Goal: Task Accomplishment & Management: Manage account settings

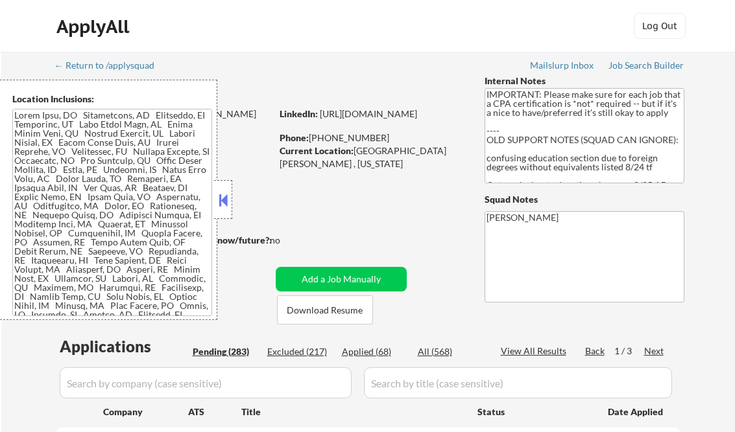
select select ""pending""
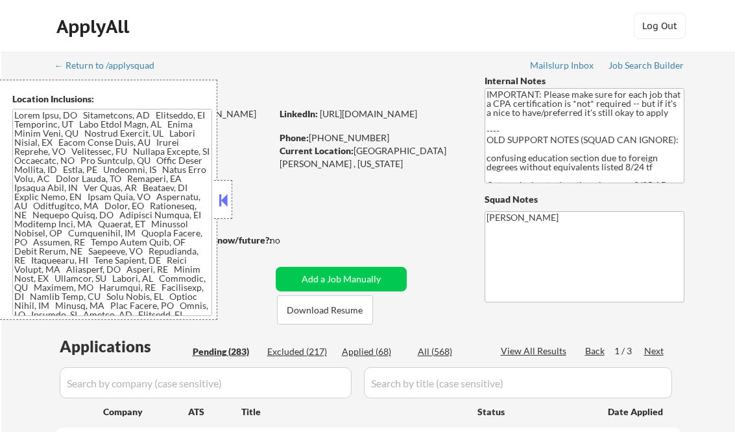
select select ""pending""
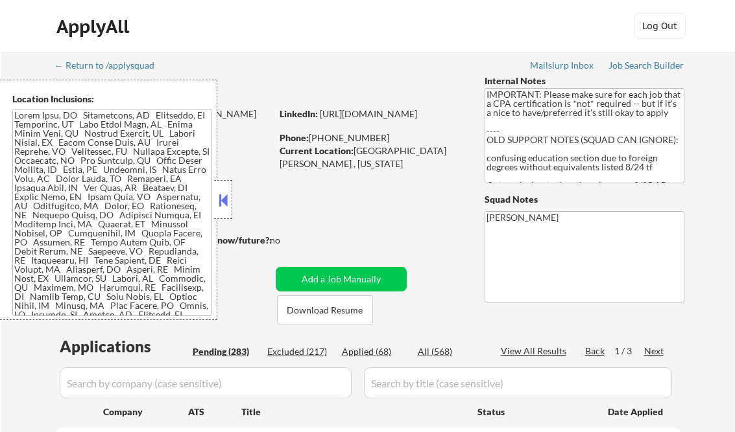
select select ""pending""
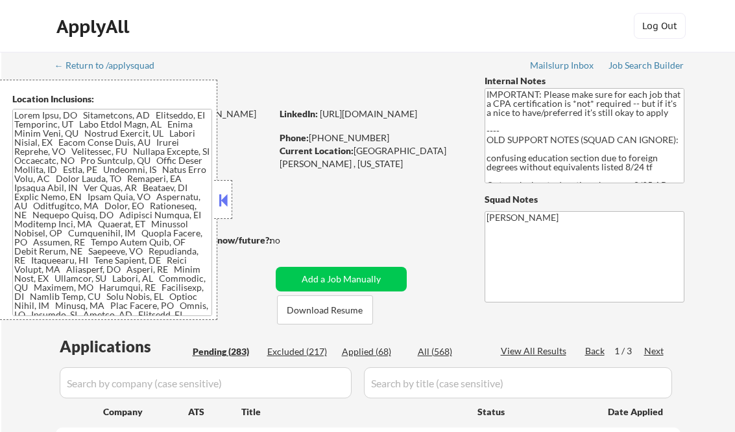
select select ""pending""
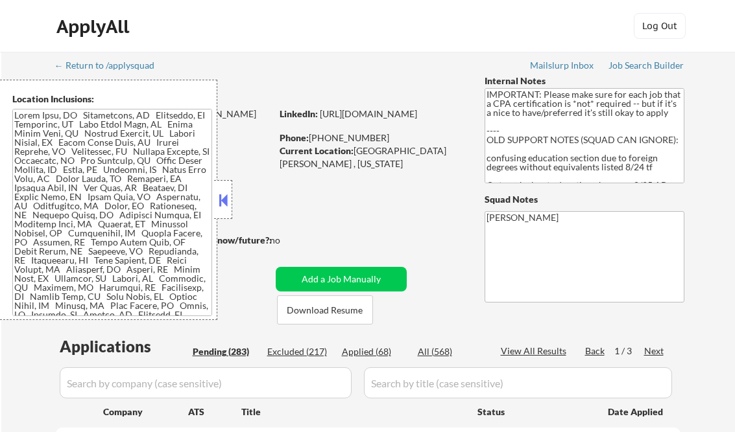
select select ""pending""
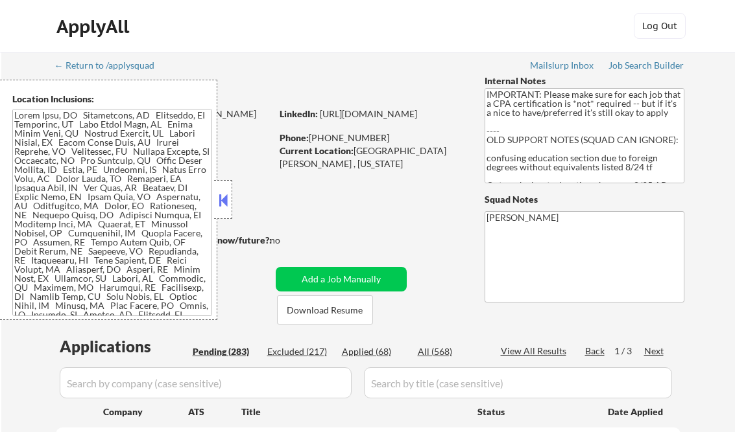
select select ""pending""
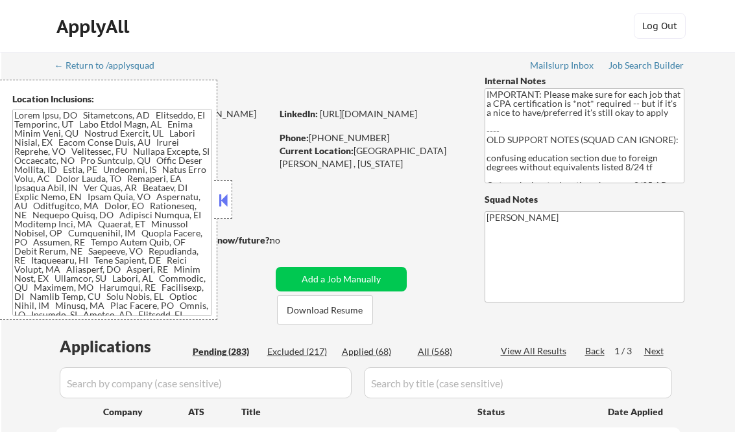
select select ""pending""
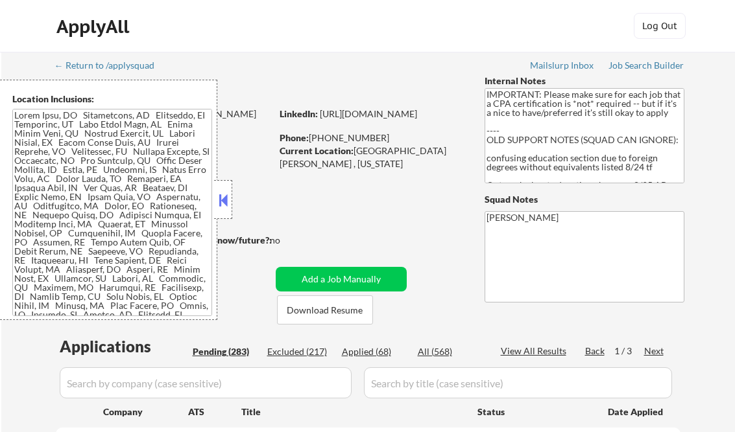
select select ""pending""
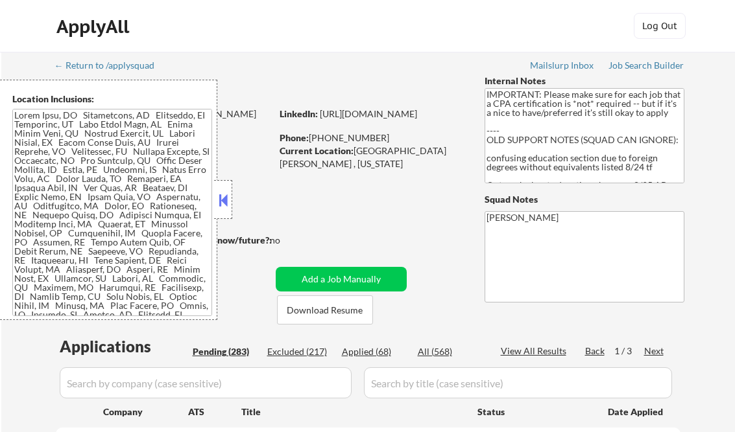
select select ""pending""
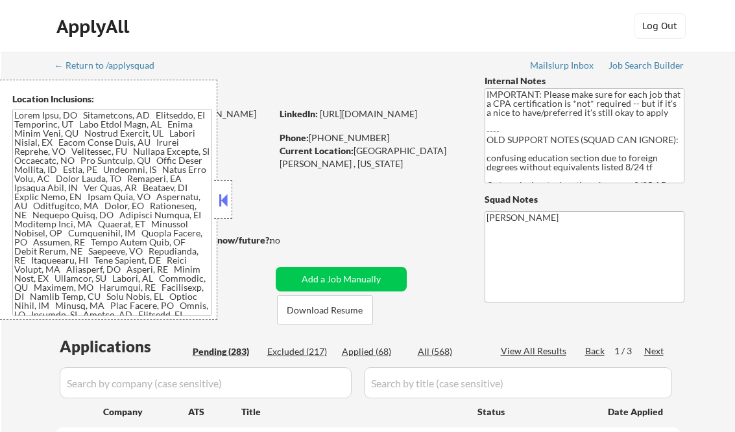
select select ""pending""
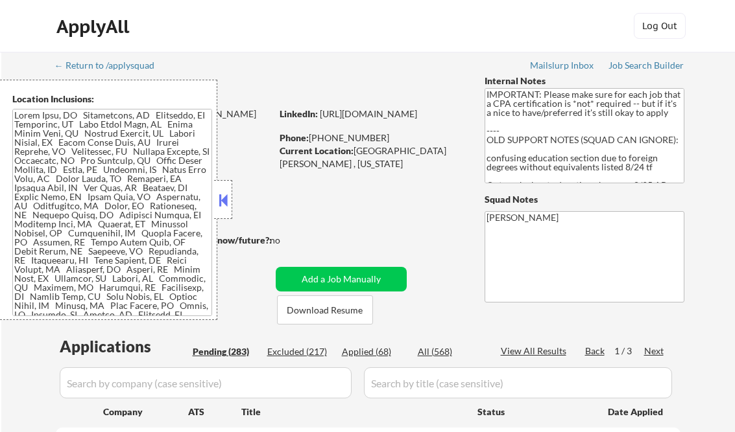
select select ""pending""
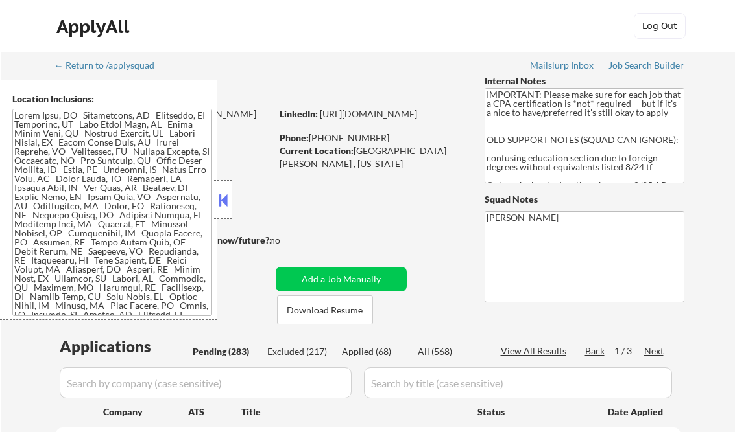
select select ""pending""
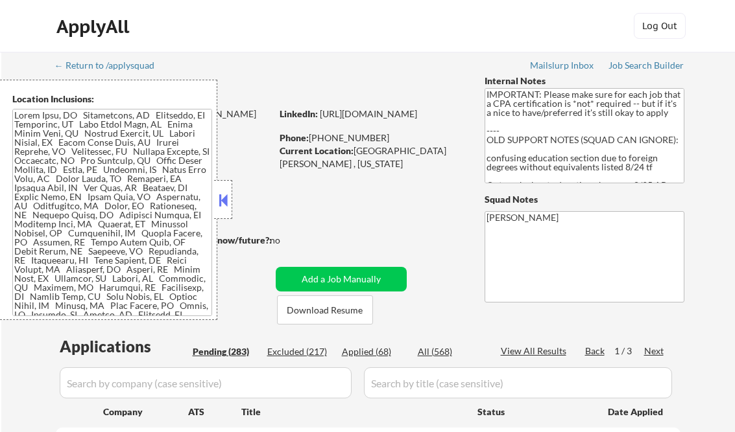
select select ""pending""
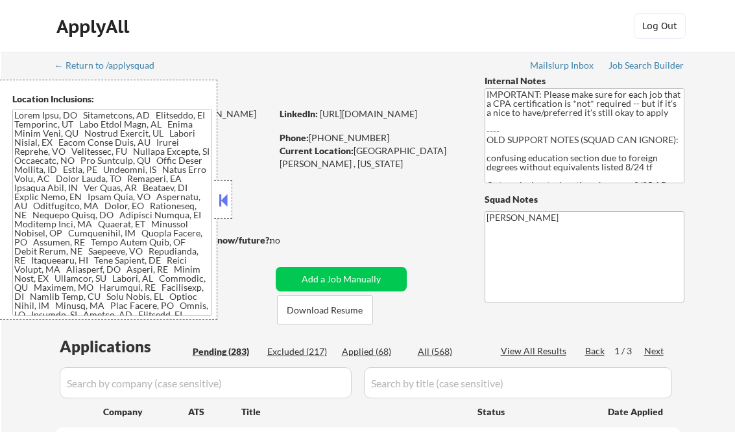
select select ""pending""
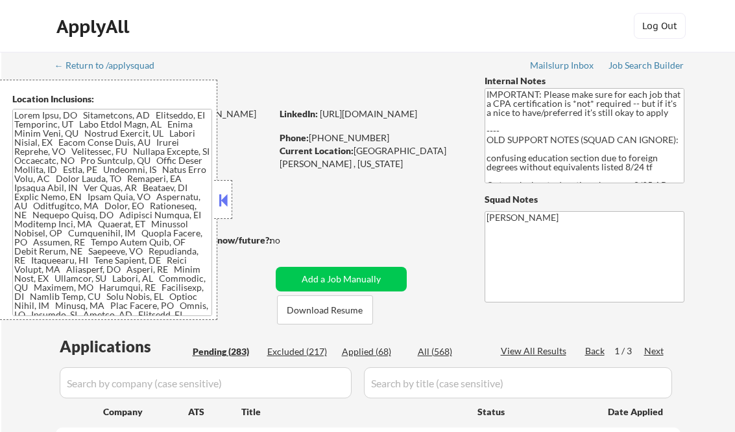
select select ""pending""
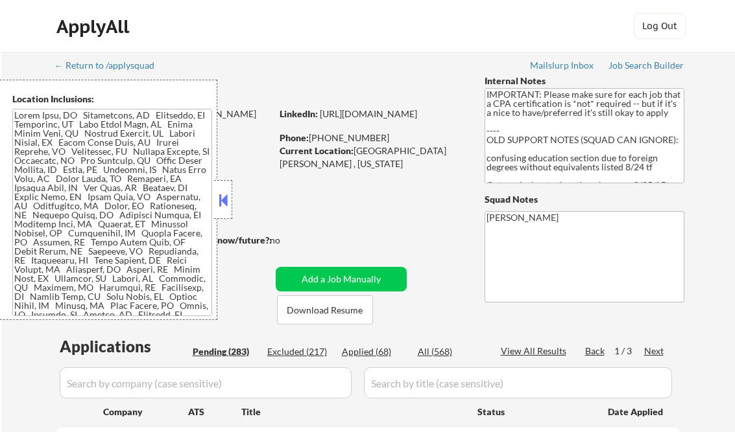
select select ""pending""
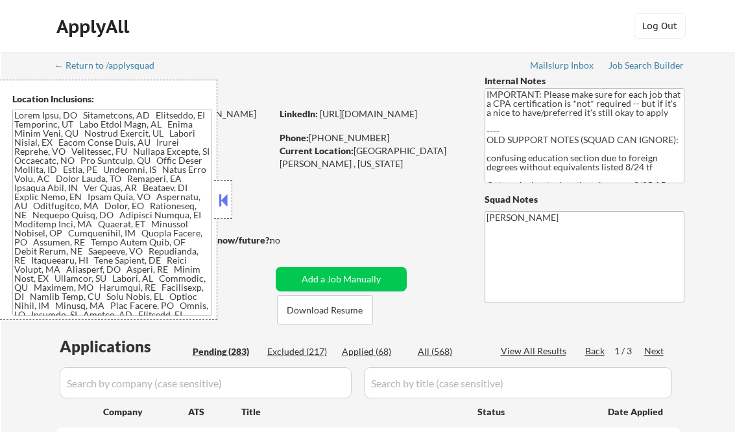
select select ""pending""
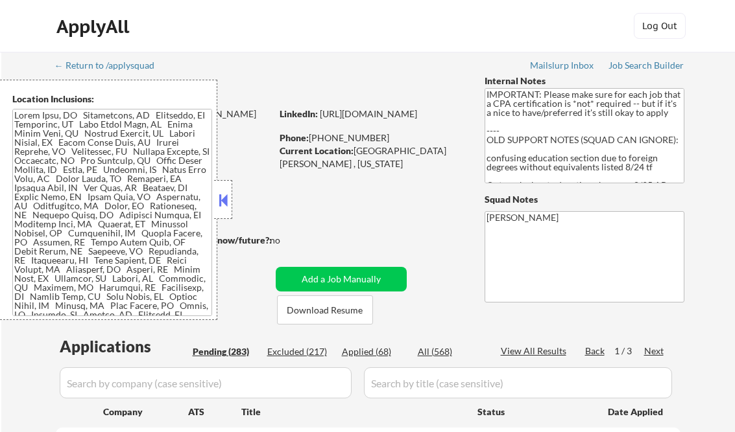
select select ""pending""
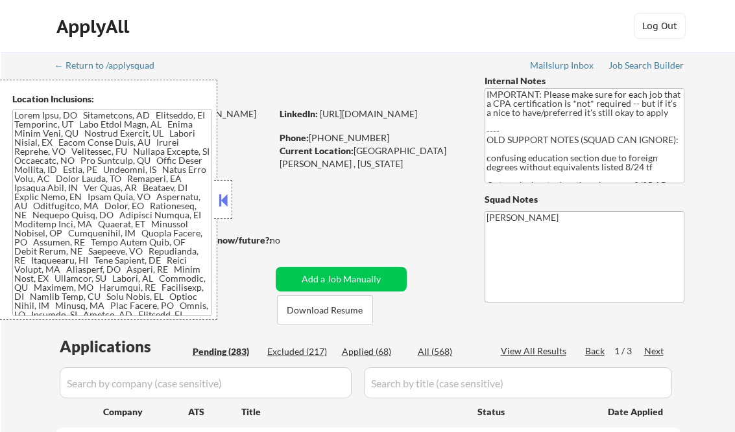
select select ""pending""
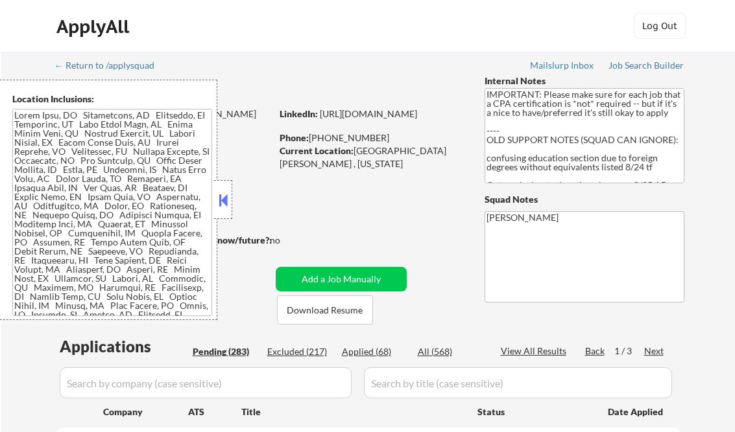
select select ""pending""
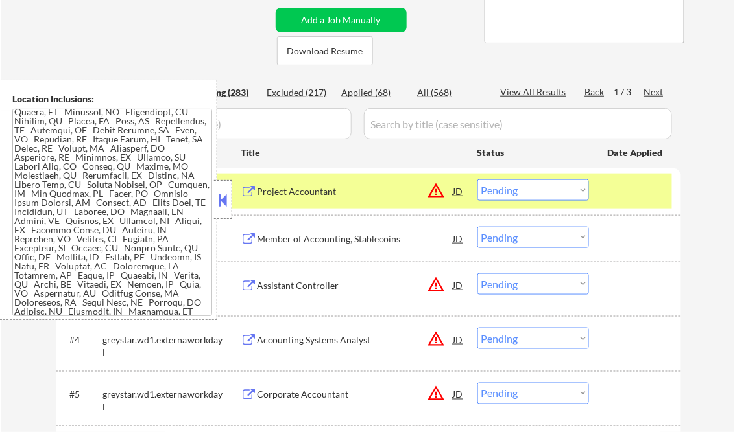
scroll to position [260, 0]
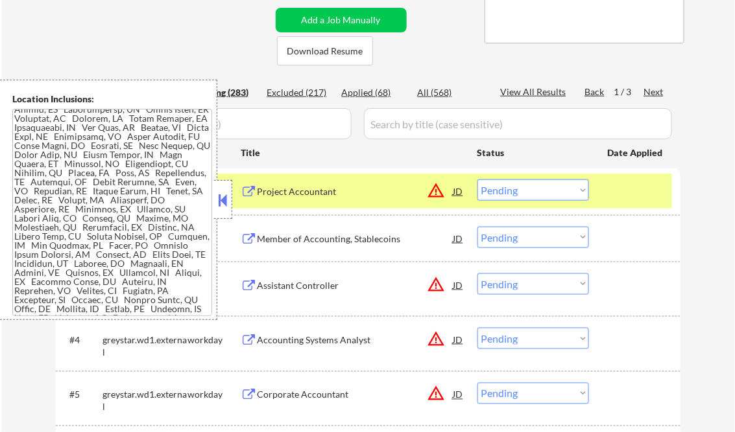
click at [228, 201] on button at bounding box center [223, 200] width 14 height 19
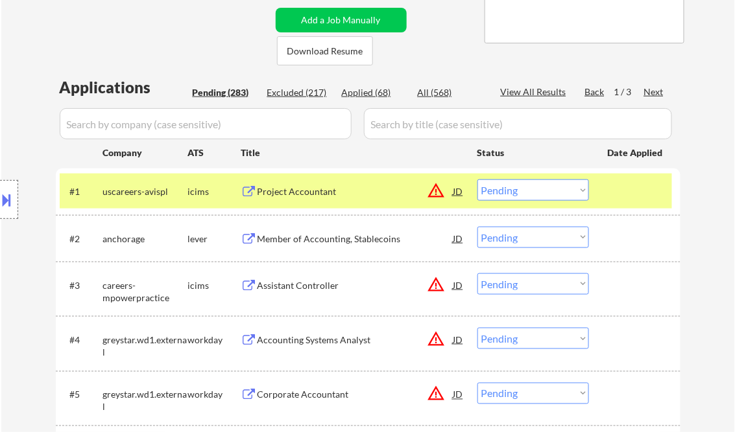
click at [326, 240] on div "Member of Accounting, Stablecoins" at bounding box center [355, 239] width 196 height 13
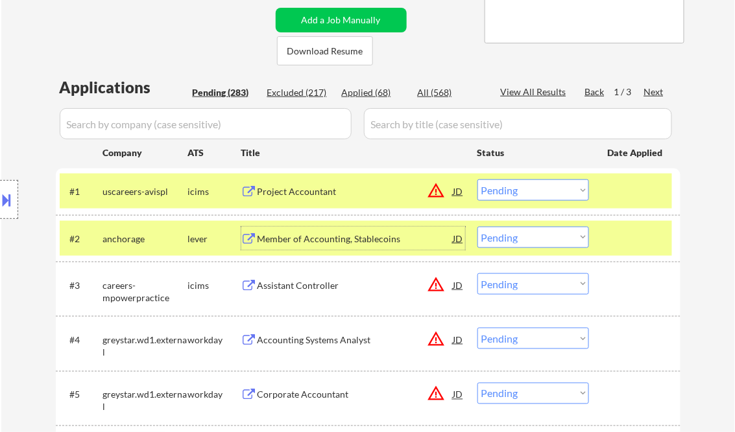
click at [541, 249] on div "#2 anchorage lever Member of Accounting, Stablecoins JD warning_amber Choose an…" at bounding box center [366, 238] width 612 height 35
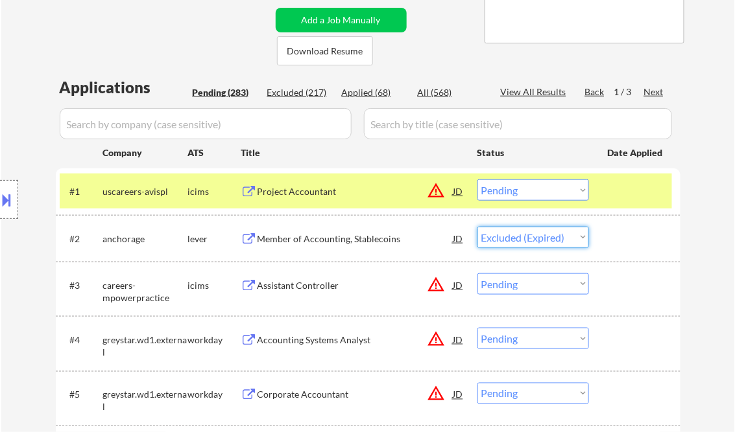
click at [477, 227] on select "Choose an option... Pending Applied Excluded (Questions) Excluded (Expired) Exc…" at bounding box center [533, 237] width 112 height 21
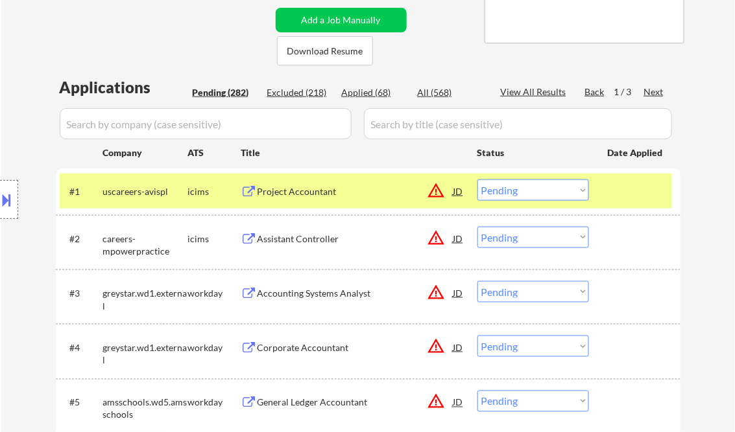
click at [311, 239] on div "Assistant Controller" at bounding box center [355, 239] width 196 height 13
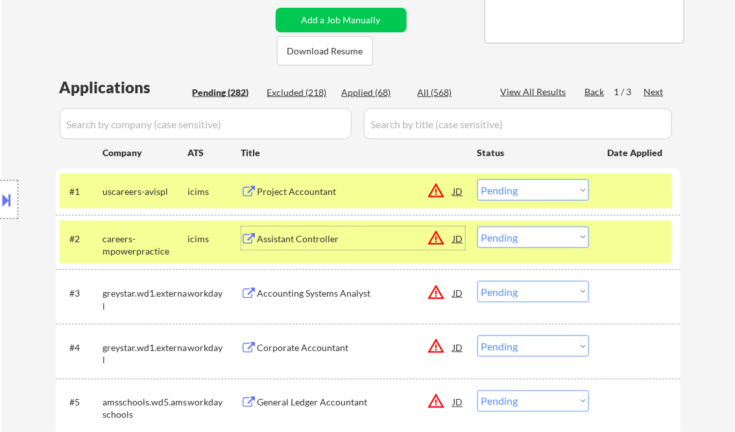
click at [533, 246] on select "Choose an option... Pending Applied Excluded (Questions) Excluded (Expired) Exc…" at bounding box center [533, 237] width 112 height 21
click at [477, 227] on select "Choose an option... Pending Applied Excluded (Questions) Excluded (Expired) Exc…" at bounding box center [533, 237] width 112 height 21
click at [315, 239] on div "Accounting Systems Analyst" at bounding box center [355, 239] width 196 height 13
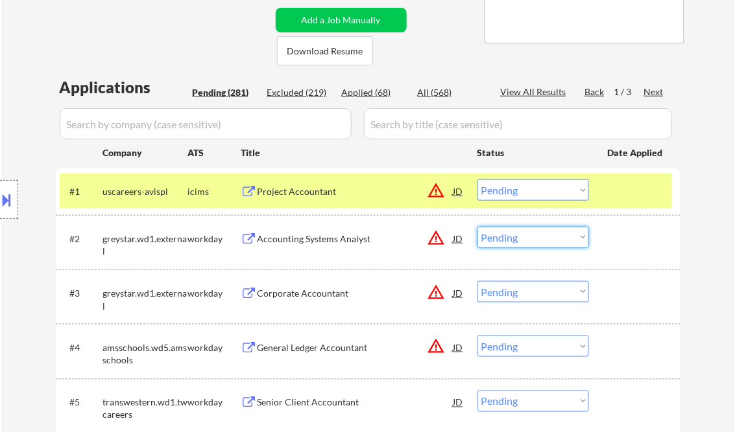
drag, startPoint x: 545, startPoint y: 234, endPoint x: 552, endPoint y: 246, distance: 14.6
click at [545, 234] on select "Choose an option... Pending Applied Excluded (Questions) Excluded (Expired) Exc…" at bounding box center [533, 237] width 112 height 21
click at [477, 227] on select "Choose an option... Pending Applied Excluded (Questions) Excluded (Expired) Exc…" at bounding box center [533, 237] width 112 height 21
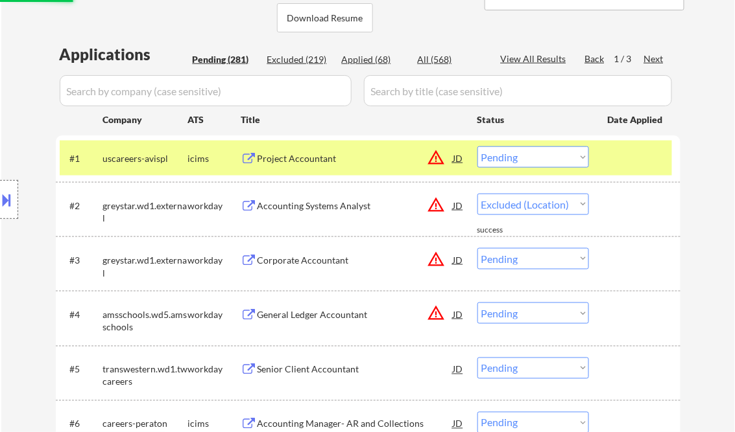
scroll to position [311, 0]
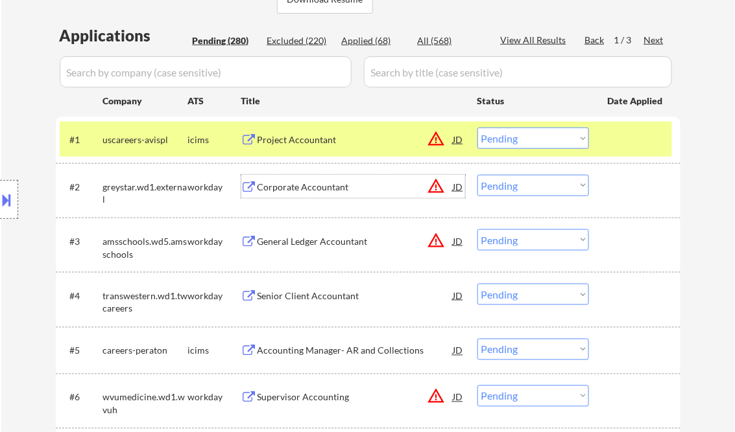
click at [305, 185] on div "Corporate Accountant" at bounding box center [355, 187] width 196 height 13
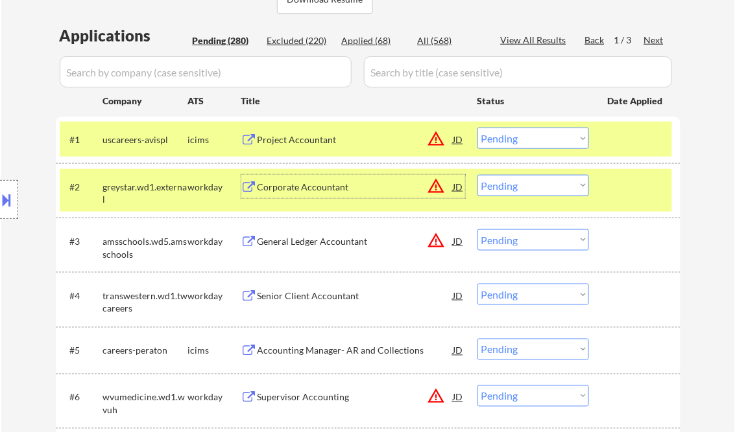
drag, startPoint x: 539, startPoint y: 190, endPoint x: 545, endPoint y: 196, distance: 7.8
click at [539, 190] on select "Choose an option... Pending Applied Excluded (Questions) Excluded (Expired) Exc…" at bounding box center [533, 185] width 112 height 21
click at [477, 175] on select "Choose an option... Pending Applied Excluded (Questions) Excluded (Expired) Exc…" at bounding box center [533, 185] width 112 height 21
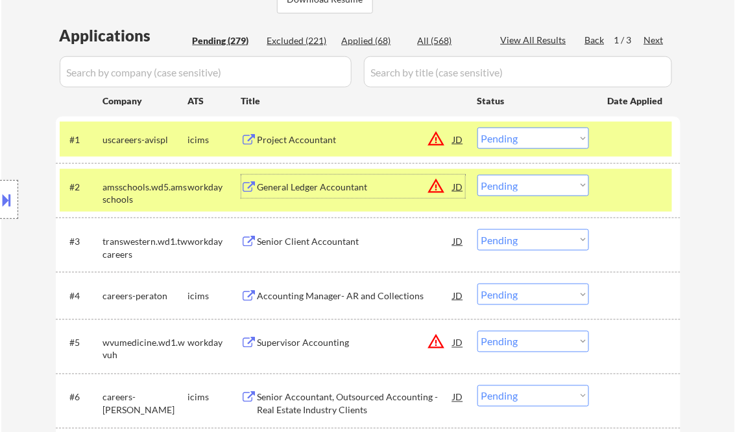
click at [318, 189] on div "General Ledger Accountant" at bounding box center [355, 187] width 196 height 13
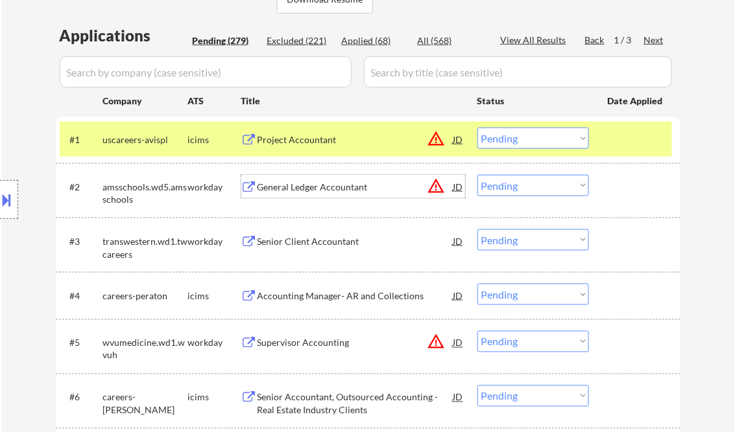
drag, startPoint x: 549, startPoint y: 186, endPoint x: 554, endPoint y: 197, distance: 12.5
click at [549, 186] on select "Choose an option... Pending Applied Excluded (Questions) Excluded (Expired) Exc…" at bounding box center [533, 185] width 112 height 21
click at [477, 175] on select "Choose an option... Pending Applied Excluded (Questions) Excluded (Expired) Exc…" at bounding box center [533, 185] width 112 height 21
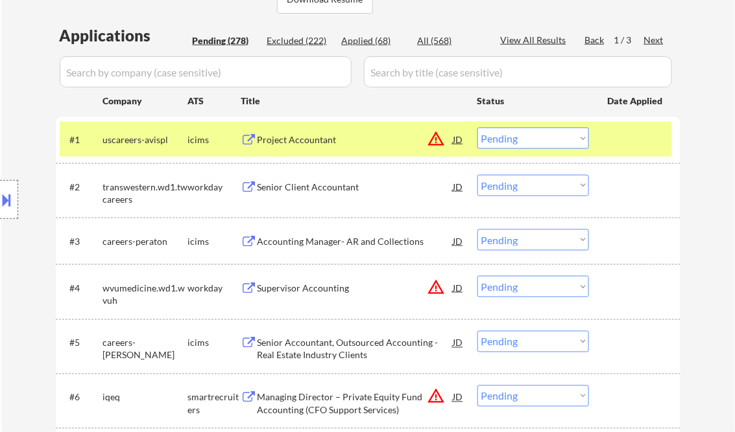
click at [322, 190] on div "Senior Client Accountant" at bounding box center [355, 187] width 196 height 13
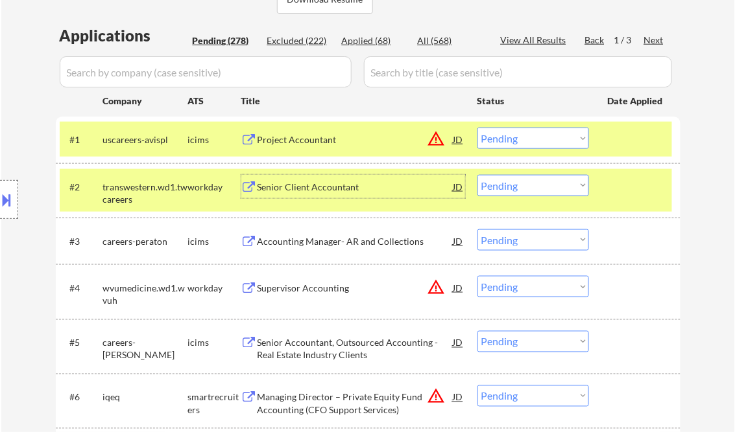
drag, startPoint x: 506, startPoint y: 193, endPoint x: 517, endPoint y: 196, distance: 12.1
click at [506, 193] on select "Choose an option... Pending Applied Excluded (Questions) Excluded (Expired) Exc…" at bounding box center [533, 185] width 112 height 21
click at [477, 175] on select "Choose an option... Pending Applied Excluded (Questions) Excluded (Expired) Exc…" at bounding box center [533, 185] width 112 height 21
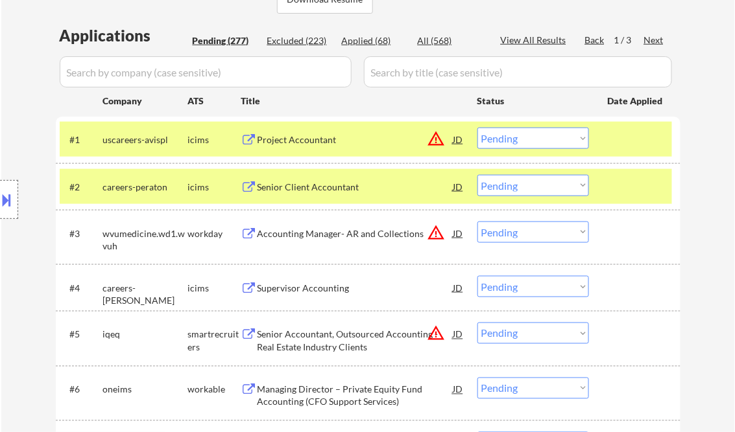
click at [316, 191] on div "Senior Client Accountant" at bounding box center [355, 187] width 196 height 13
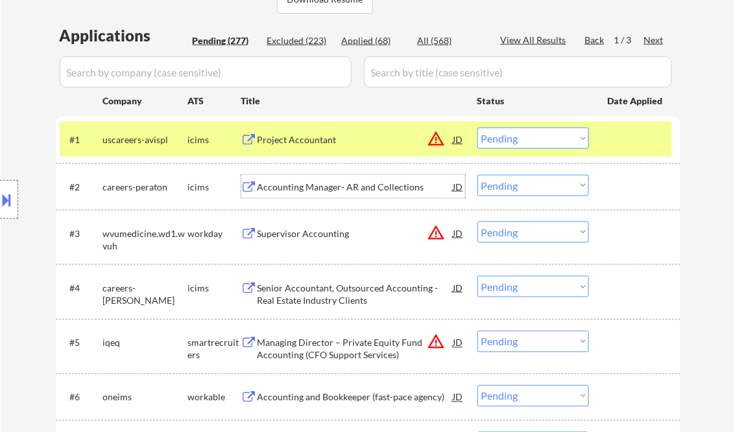
click at [501, 185] on select "Choose an option... Pending Applied Excluded (Questions) Excluded (Expired) Exc…" at bounding box center [533, 185] width 112 height 21
click at [477, 175] on select "Choose an option... Pending Applied Excluded (Questions) Excluded (Expired) Exc…" at bounding box center [533, 185] width 112 height 21
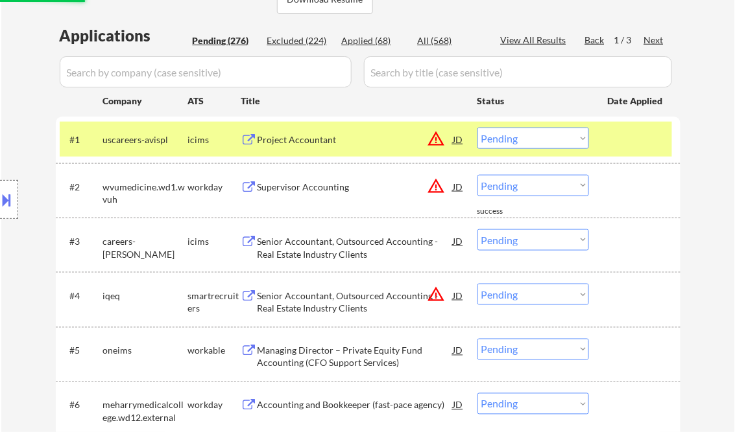
click at [312, 189] on div "Supervisor Accounting" at bounding box center [355, 187] width 196 height 13
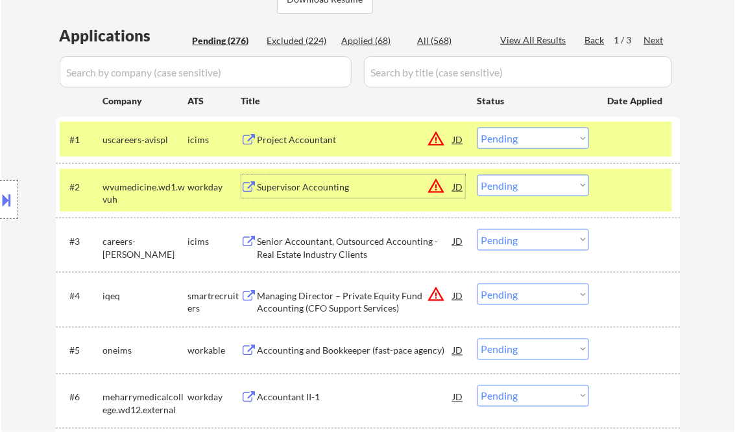
drag, startPoint x: 509, startPoint y: 179, endPoint x: 530, endPoint y: 193, distance: 25.4
click at [509, 179] on select "Choose an option... Pending Applied Excluded (Questions) Excluded (Expired) Exc…" at bounding box center [533, 185] width 112 height 21
click at [477, 175] on select "Choose an option... Pending Applied Excluded (Questions) Excluded (Expired) Exc…" at bounding box center [533, 185] width 112 height 21
select select ""pending""
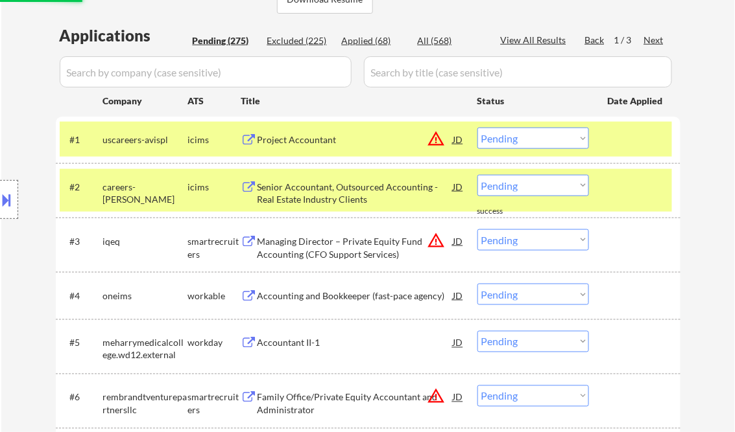
drag, startPoint x: 320, startPoint y: 201, endPoint x: 338, endPoint y: 198, distance: 18.3
click at [320, 200] on div "Senior Accountant, Outsourced Accounting - Real Estate Industry Clients" at bounding box center [355, 193] width 196 height 25
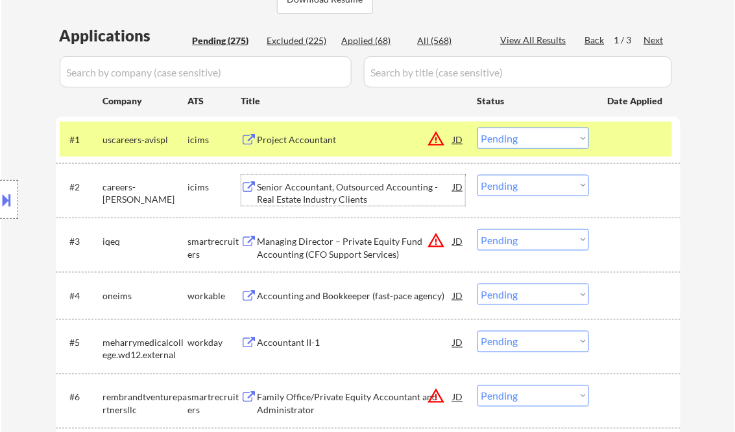
click at [297, 248] on div "Managing Director – Private Equity Fund Accounting (CFO Support Services)" at bounding box center [355, 247] width 196 height 25
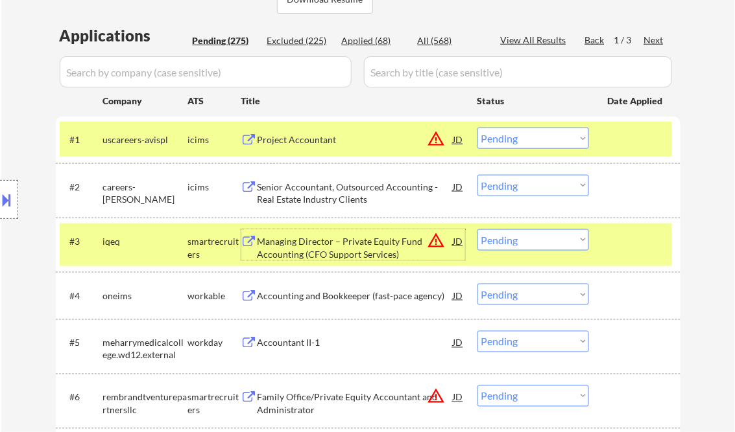
drag, startPoint x: 516, startPoint y: 238, endPoint x: 522, endPoint y: 248, distance: 11.9
click at [516, 238] on select "Choose an option... Pending Applied Excluded (Questions) Excluded (Expired) Exc…" at bounding box center [533, 240] width 112 height 21
click at [477, 230] on select "Choose an option... Pending Applied Excluded (Questions) Excluded (Expired) Exc…" at bounding box center [533, 240] width 112 height 21
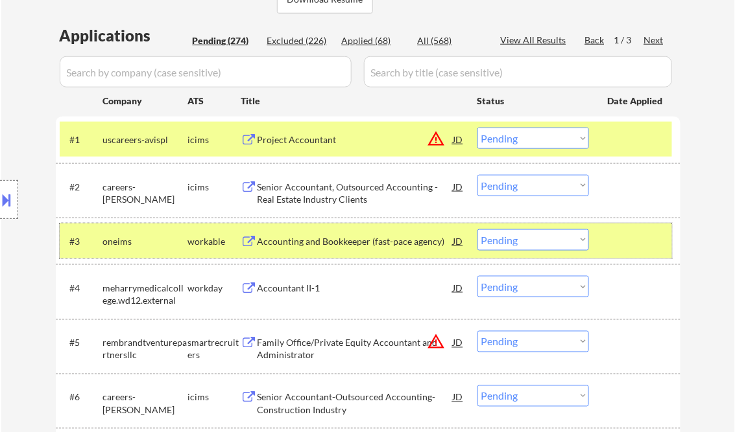
click at [633, 243] on div at bounding box center [636, 241] width 57 height 23
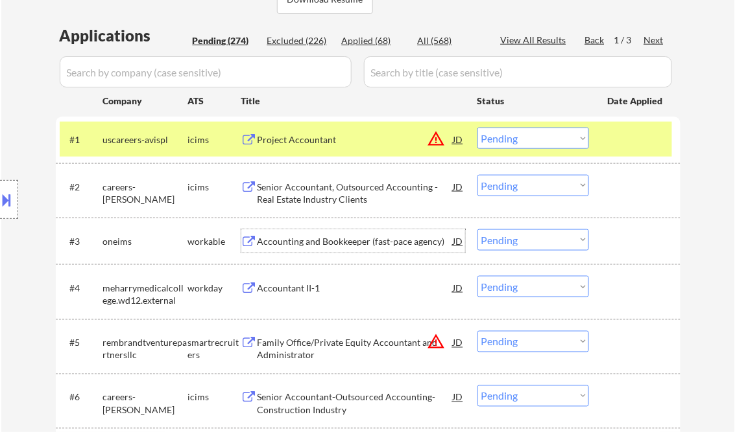
click at [324, 239] on div "Accounting and Bookkeeper (fast-pace agency)" at bounding box center [355, 241] width 196 height 13
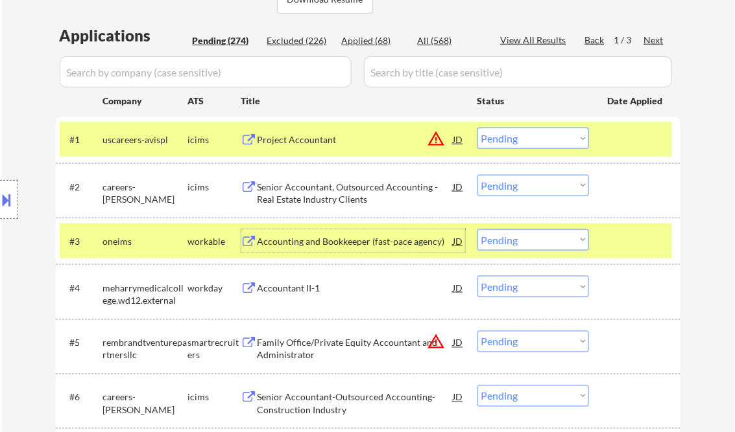
click at [5, 203] on button at bounding box center [7, 199] width 14 height 21
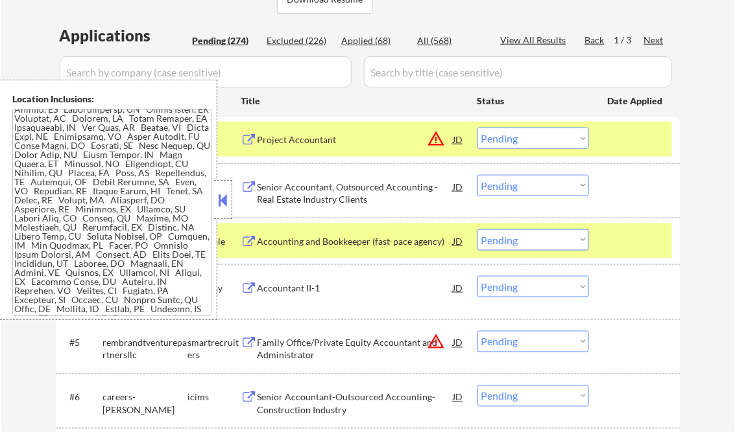
click at [217, 203] on button at bounding box center [223, 200] width 14 height 19
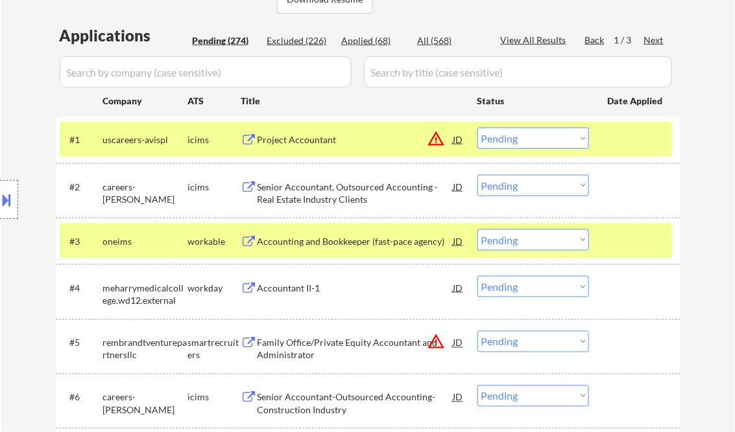
click at [515, 246] on select "Choose an option... Pending Applied Excluded (Questions) Excluded (Expired) Exc…" at bounding box center [533, 240] width 112 height 21
click at [477, 230] on select "Choose an option... Pending Applied Excluded (Questions) Excluded (Expired) Exc…" at bounding box center [533, 240] width 112 height 21
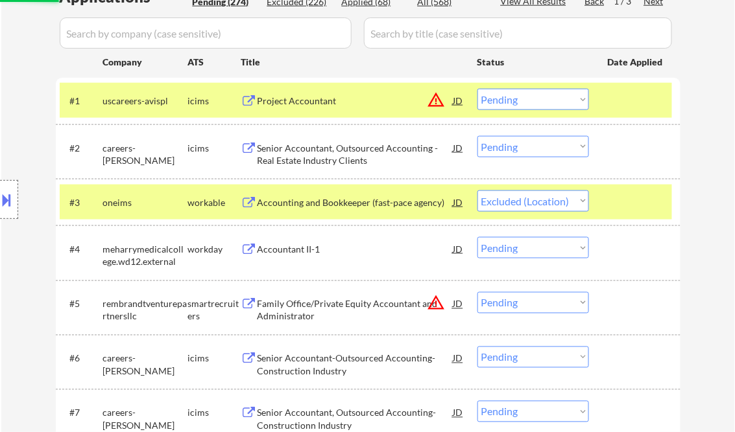
scroll to position [363, 0]
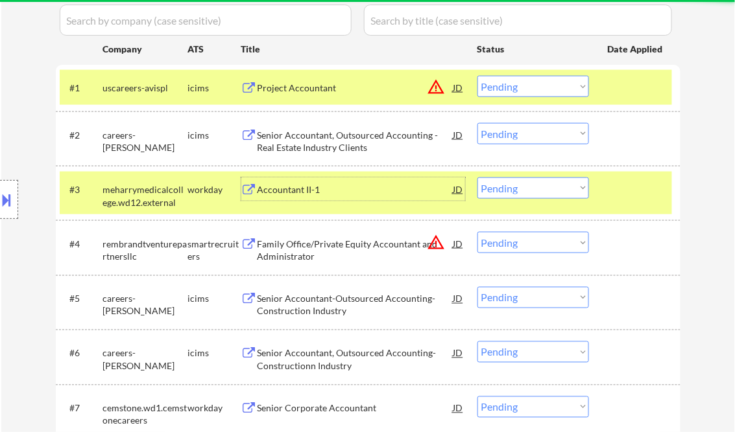
click at [289, 185] on div "Accountant II-1" at bounding box center [355, 190] width 196 height 13
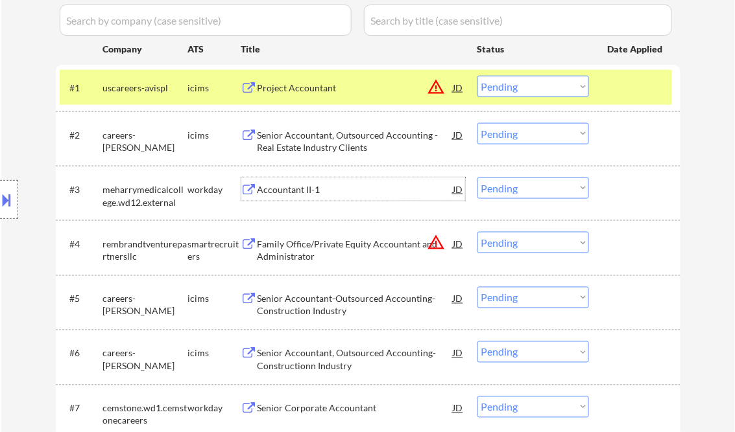
click at [528, 193] on select "Choose an option... Pending Applied Excluded (Questions) Excluded (Expired) Exc…" at bounding box center [533, 188] width 112 height 21
click at [477, 178] on select "Choose an option... Pending Applied Excluded (Questions) Excluded (Expired) Exc…" at bounding box center [533, 188] width 112 height 21
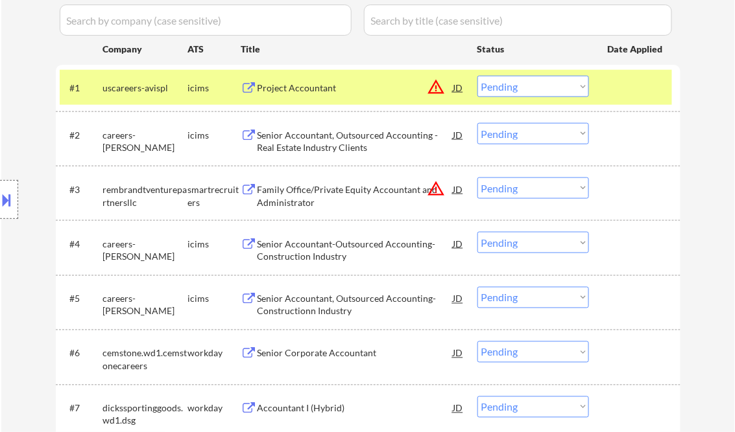
click at [26, 135] on div "Location Inclusions:" at bounding box center [116, 200] width 232 height 241
click at [325, 197] on div "Family Office/Private Equity Accountant and Administrator" at bounding box center [355, 196] width 196 height 25
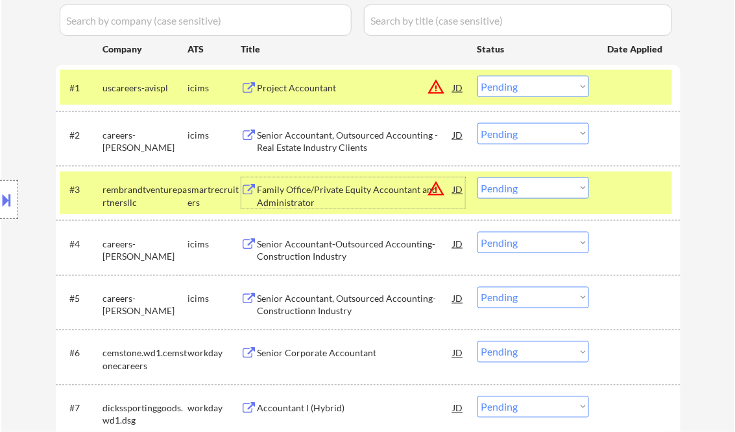
click at [520, 193] on select "Choose an option... Pending Applied Excluded (Questions) Excluded (Expired) Exc…" at bounding box center [533, 188] width 112 height 21
click at [477, 178] on select "Choose an option... Pending Applied Excluded (Questions) Excluded (Expired) Exc…" at bounding box center [533, 188] width 112 height 21
select select ""pending""
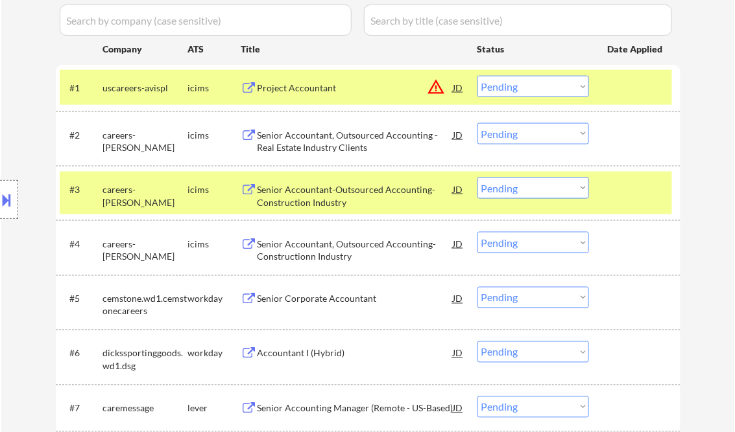
click at [340, 200] on div "Senior Accountant-Outsourced Accounting-Construction Industry" at bounding box center [355, 196] width 196 height 25
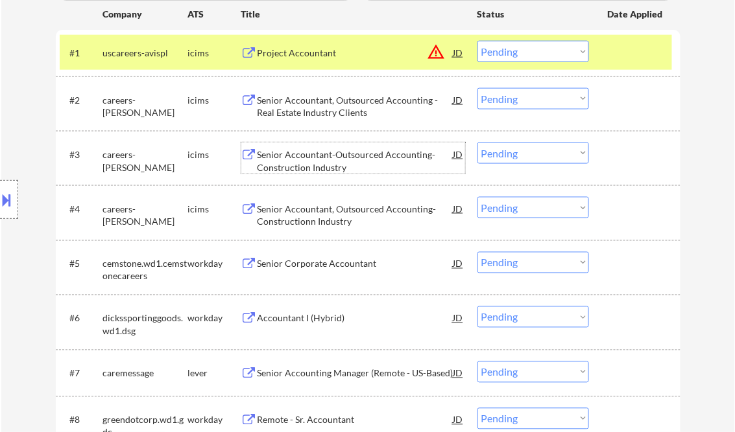
scroll to position [415, 0]
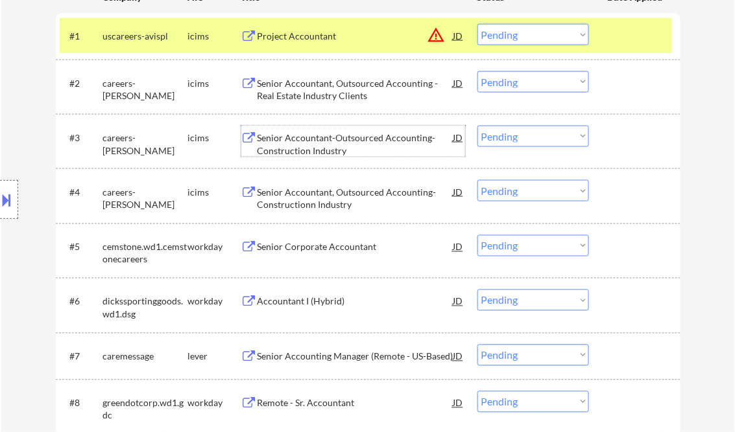
click at [349, 246] on div "Senior Corporate Accountant" at bounding box center [355, 247] width 196 height 13
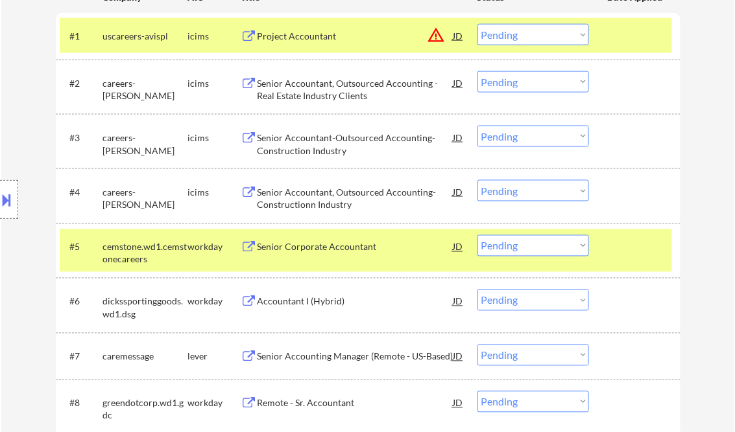
click at [12, 207] on button at bounding box center [7, 199] width 14 height 21
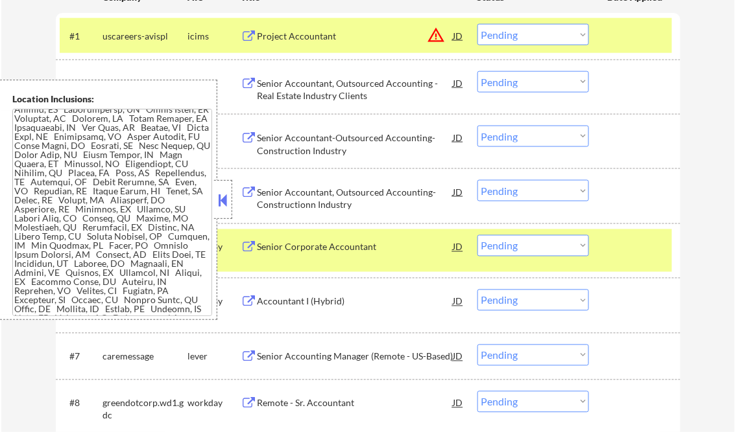
scroll to position [0, 0]
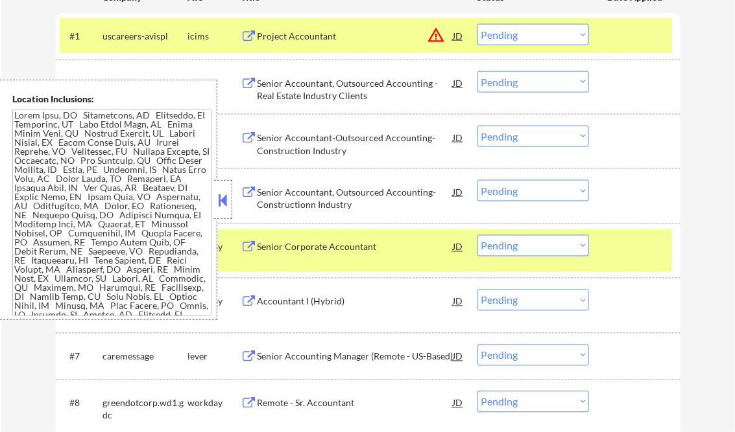
click at [221, 209] on button at bounding box center [223, 200] width 14 height 19
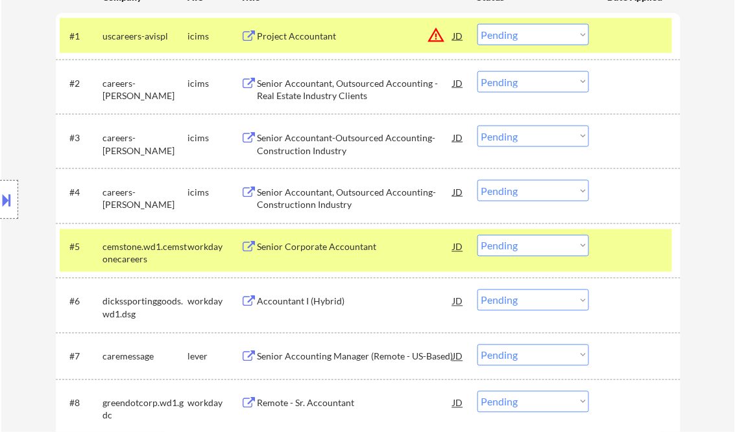
click at [534, 253] on select "Choose an option... Pending Applied Excluded (Questions) Excluded (Expired) Exc…" at bounding box center [533, 245] width 112 height 21
click at [477, 235] on select "Choose an option... Pending Applied Excluded (Questions) Excluded (Expired) Exc…" at bounding box center [533, 245] width 112 height 21
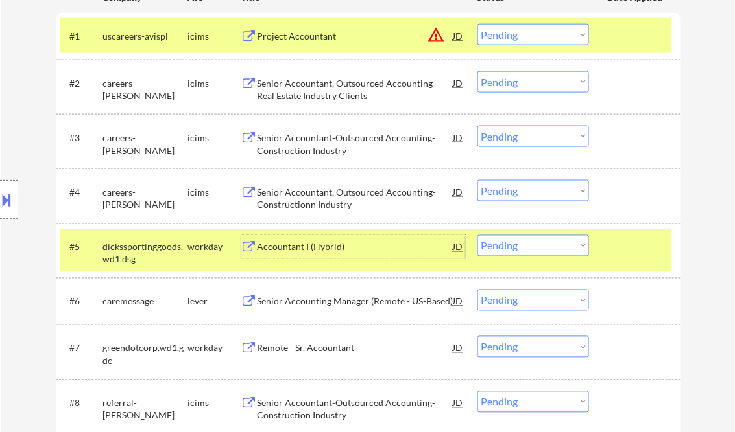
click at [309, 243] on div "Accountant I (Hybrid)" at bounding box center [355, 247] width 196 height 13
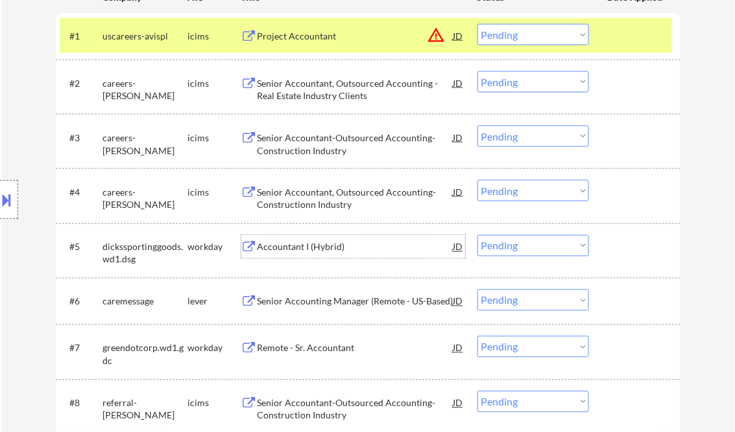
click at [522, 250] on select "Choose an option... Pending Applied Excluded (Questions) Excluded (Expired) Exc…" at bounding box center [533, 245] width 112 height 21
click at [477, 235] on select "Choose an option... Pending Applied Excluded (Questions) Excluded (Expired) Exc…" at bounding box center [533, 245] width 112 height 21
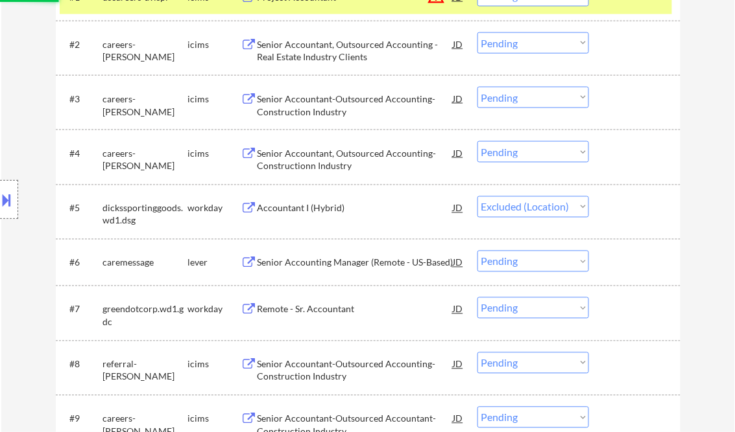
scroll to position [467, 0]
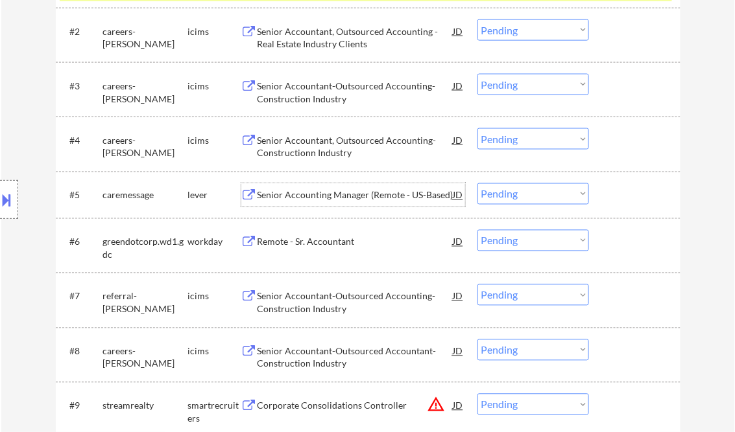
click at [349, 195] on div "Senior Accounting Manager (Remote - US-Based)" at bounding box center [355, 195] width 196 height 13
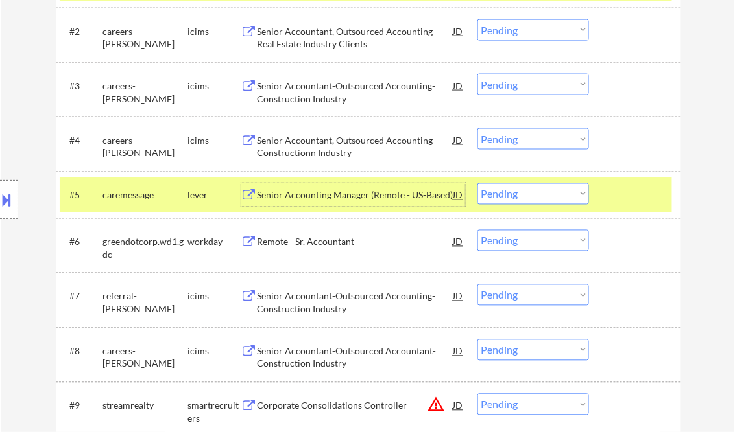
click at [520, 194] on select "Choose an option... Pending Applied Excluded (Questions) Excluded (Expired) Exc…" at bounding box center [533, 194] width 112 height 21
click at [477, 184] on select "Choose an option... Pending Applied Excluded (Questions) Excluded (Expired) Exc…" at bounding box center [533, 194] width 112 height 21
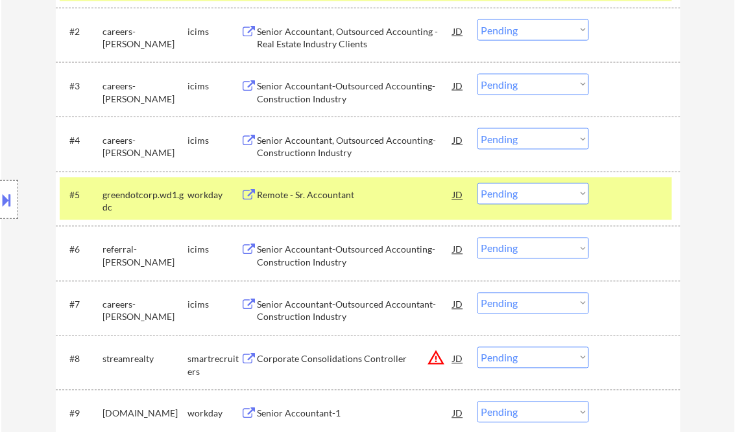
click at [325, 198] on div "Remote - Sr. Accountant" at bounding box center [355, 195] width 196 height 13
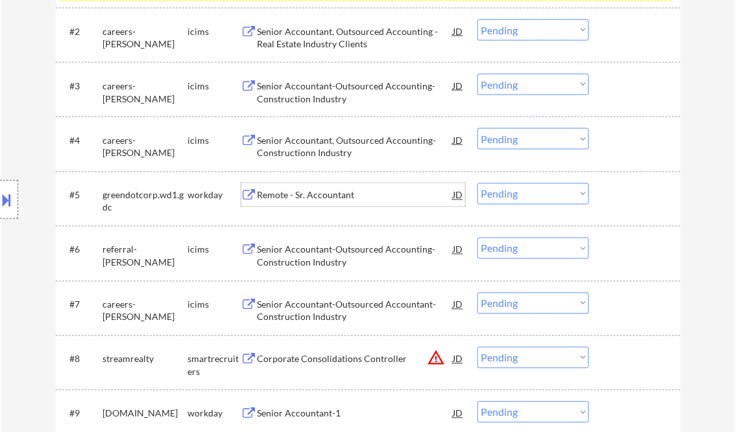
drag, startPoint x: 537, startPoint y: 193, endPoint x: 541, endPoint y: 198, distance: 6.9
click at [537, 196] on select "Choose an option... Pending Applied Excluded (Questions) Excluded (Expired) Exc…" at bounding box center [533, 194] width 112 height 21
click at [477, 184] on select "Choose an option... Pending Applied Excluded (Questions) Excluded (Expired) Exc…" at bounding box center [533, 194] width 112 height 21
select select ""pending""
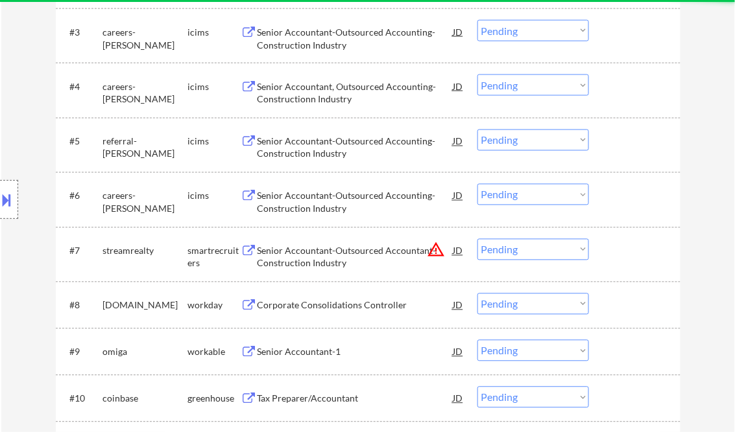
scroll to position [571, 0]
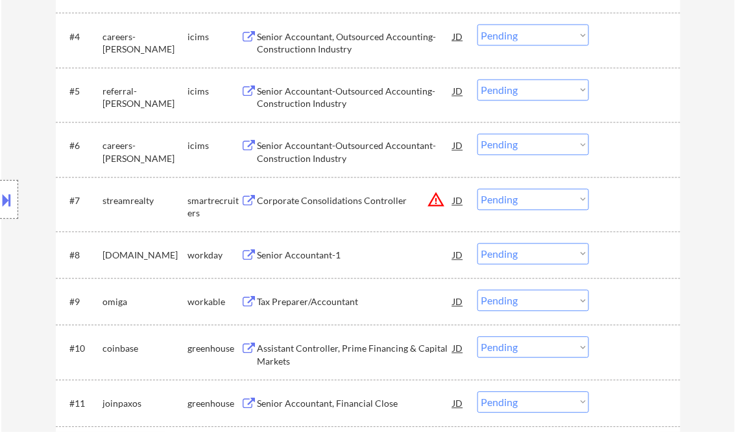
click at [339, 204] on div "Corporate Consolidations Controller" at bounding box center [355, 201] width 196 height 13
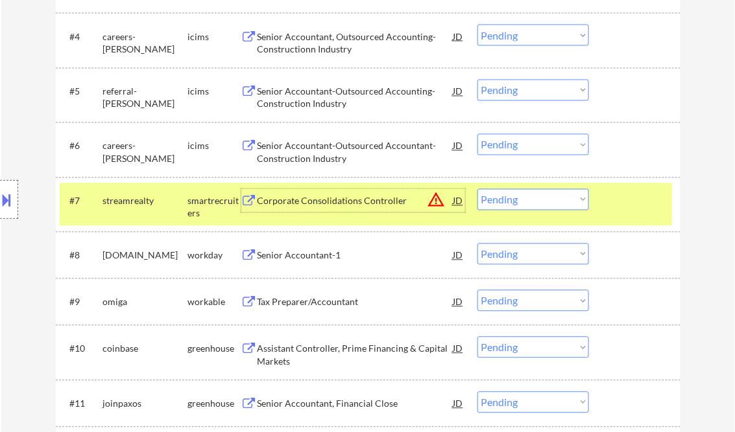
drag, startPoint x: 504, startPoint y: 204, endPoint x: 527, endPoint y: 211, distance: 23.6
click at [504, 204] on select "Choose an option... Pending Applied Excluded (Questions) Excluded (Expired) Exc…" at bounding box center [533, 199] width 112 height 21
click at [477, 189] on select "Choose an option... Pending Applied Excluded (Questions) Excluded (Expired) Exc…" at bounding box center [533, 199] width 112 height 21
click at [319, 250] on div "Senior Accountant-1" at bounding box center [355, 256] width 196 height 13
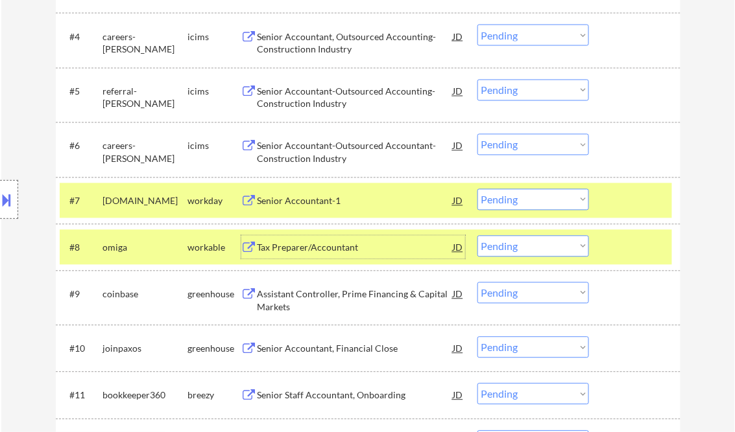
click at [323, 202] on div "Senior Accountant-1" at bounding box center [355, 201] width 196 height 13
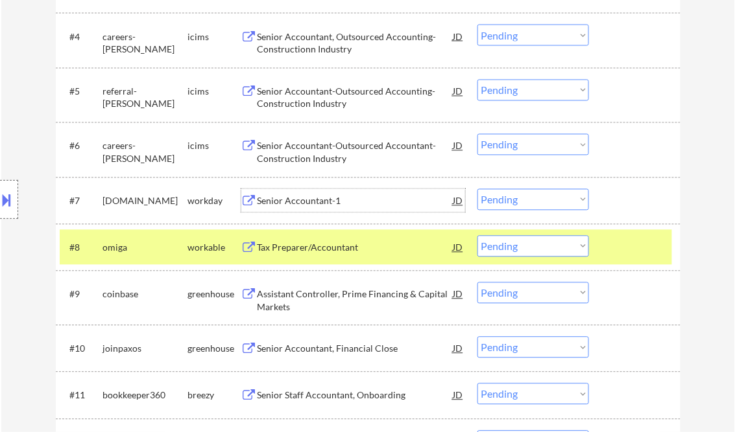
drag, startPoint x: 520, startPoint y: 202, endPoint x: 530, endPoint y: 209, distance: 12.6
click at [520, 202] on select "Choose an option... Pending Applied Excluded (Questions) Excluded (Expired) Exc…" at bounding box center [533, 199] width 112 height 21
click at [477, 189] on select "Choose an option... Pending Applied Excluded (Questions) Excluded (Expired) Exc…" at bounding box center [533, 199] width 112 height 21
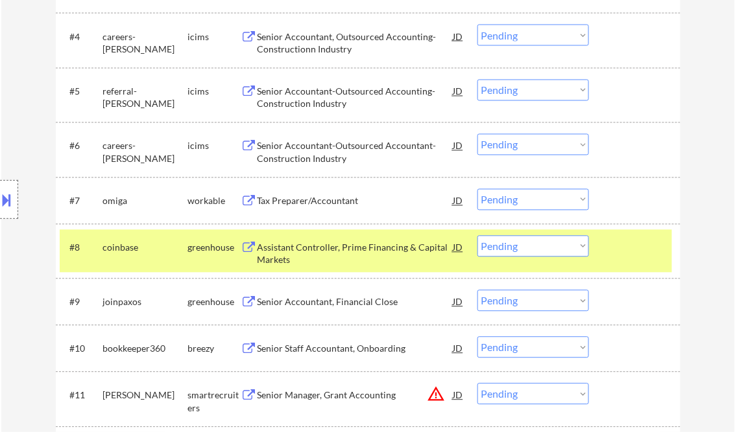
click at [310, 204] on div "Tax Preparer/Accountant" at bounding box center [355, 201] width 196 height 13
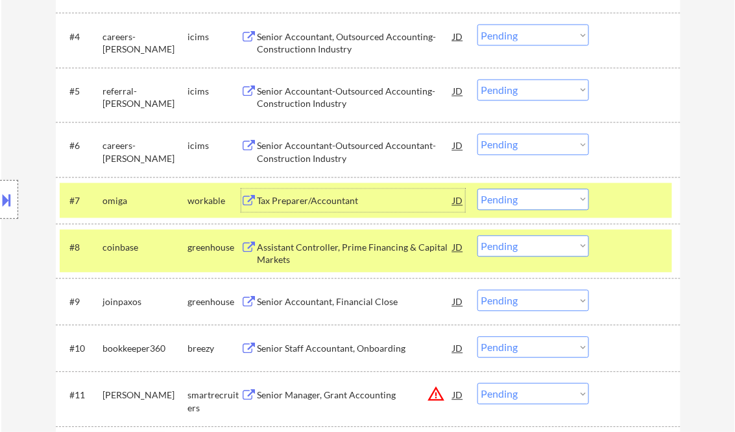
click at [520, 202] on select "Choose an option... Pending Applied Excluded (Questions) Excluded (Expired) Exc…" at bounding box center [533, 199] width 112 height 21
click at [477, 189] on select "Choose an option... Pending Applied Excluded (Questions) Excluded (Expired) Exc…" at bounding box center [533, 199] width 112 height 21
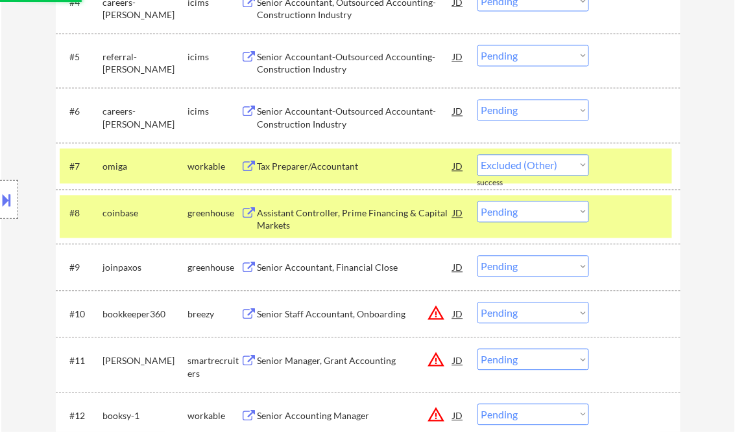
select select ""pending""
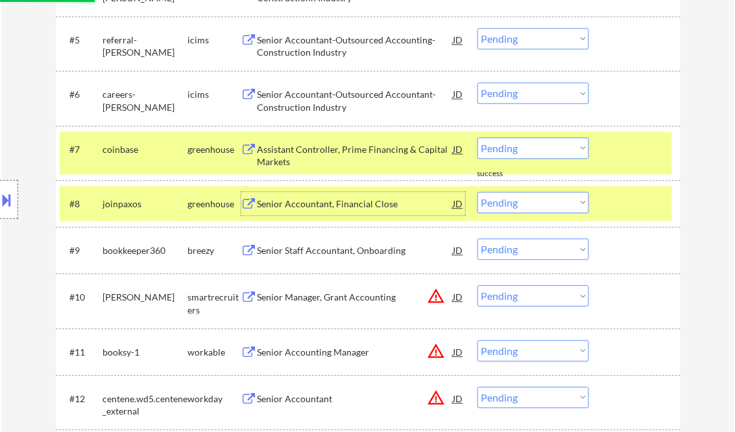
click at [315, 209] on div "Senior Accountant, Financial Close" at bounding box center [355, 204] width 196 height 13
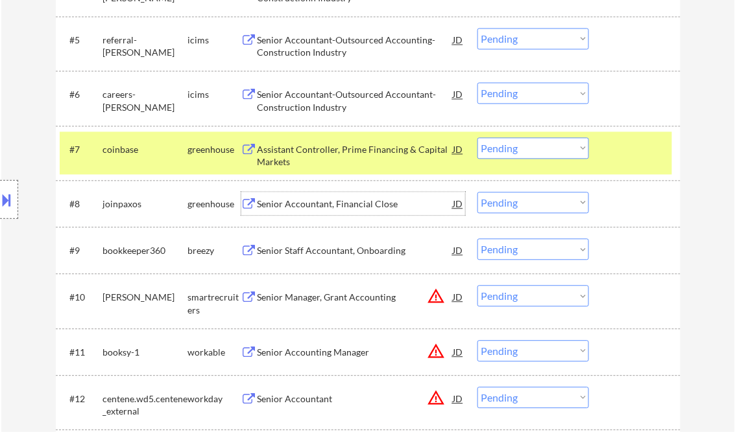
click at [456, 206] on div "JD" at bounding box center [458, 203] width 13 height 23
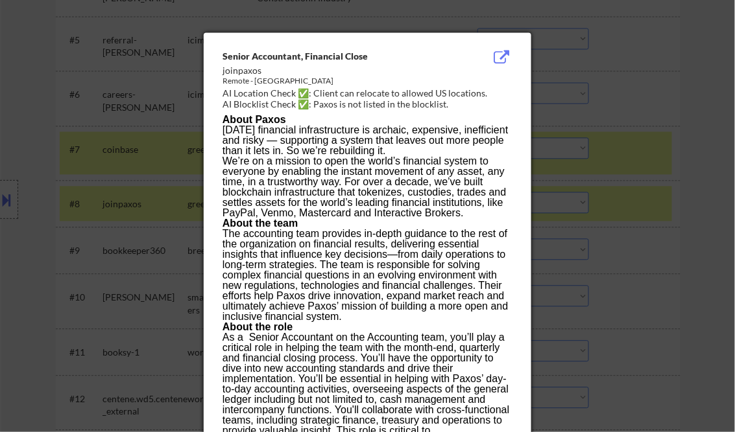
drag, startPoint x: 225, startPoint y: 58, endPoint x: 282, endPoint y: 70, distance: 58.2
click at [268, 66] on div "Senior Accountant, Financial Close joinpaxos Remote - [GEOGRAPHIC_DATA] AI Loca…" at bounding box center [369, 81] width 295 height 62
drag, startPoint x: 282, startPoint y: 70, endPoint x: 239, endPoint y: 69, distance: 43.4
click at [239, 69] on div "joinpaxos" at bounding box center [334, 70] width 224 height 13
drag, startPoint x: 218, startPoint y: 58, endPoint x: 280, endPoint y: 77, distance: 64.8
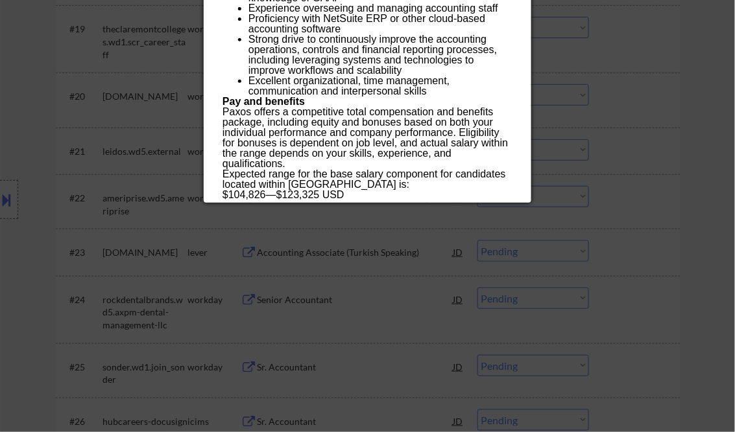
scroll to position [1401, 0]
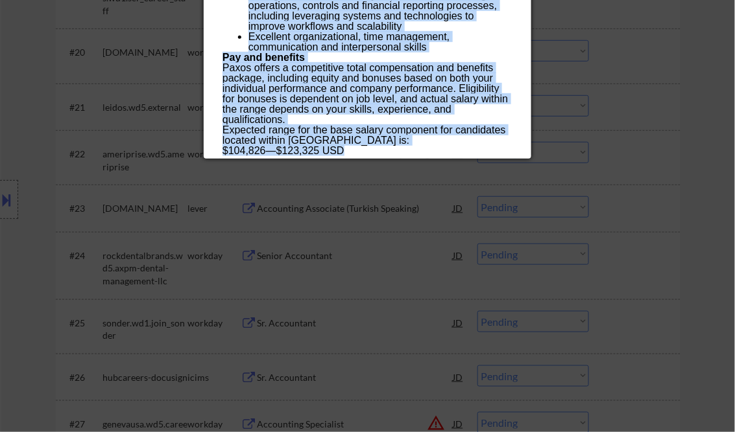
click at [357, 154] on div "$104,826 — $123,325 USD" at bounding box center [366, 151] width 289 height 10
copy div "Loremi Dolorsitam, Consectet Adipi elitseddo Eiusmo - Tempor Incidi UT Laboreet…"
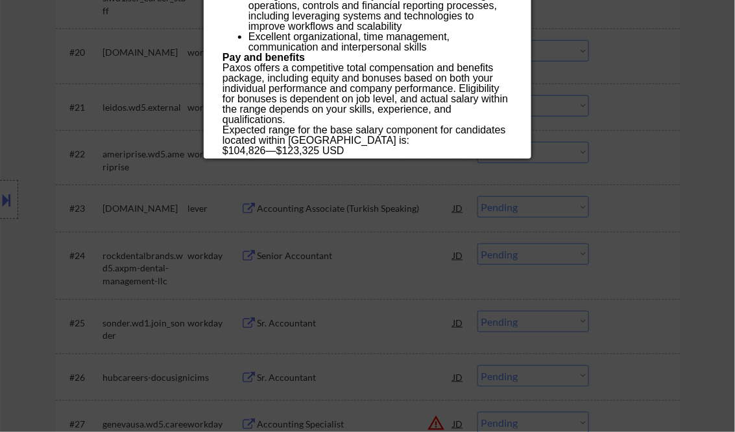
click at [699, 102] on div at bounding box center [367, 216] width 735 height 432
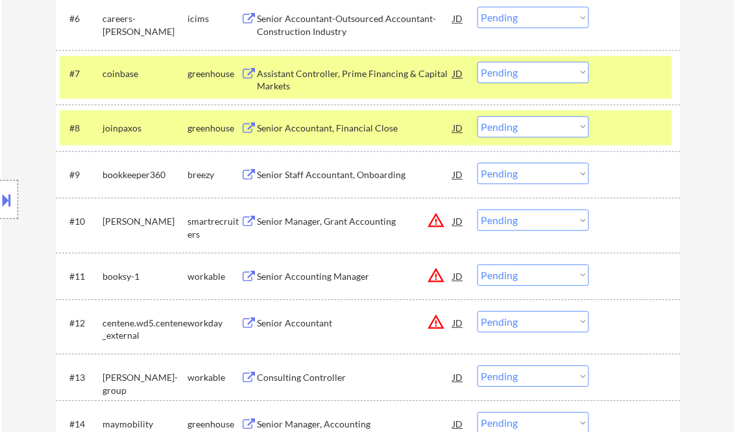
scroll to position [674, 0]
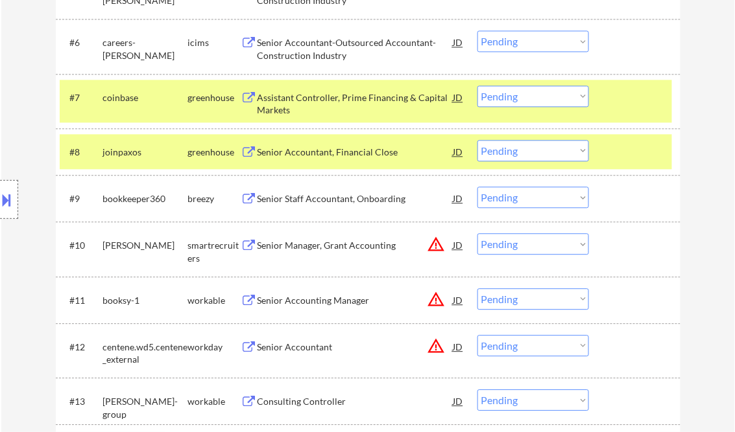
click at [520, 157] on select "Choose an option... Pending Applied Excluded (Questions) Excluded (Expired) Exc…" at bounding box center [533, 150] width 112 height 21
click at [477, 140] on select "Choose an option... Pending Applied Excluded (Questions) Excluded (Expired) Exc…" at bounding box center [533, 150] width 112 height 21
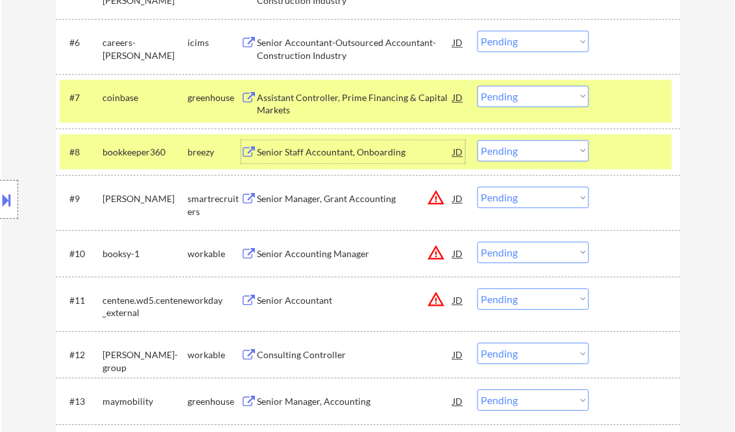
click at [353, 150] on div "Senior Staff Accountant, Onboarding" at bounding box center [355, 152] width 196 height 13
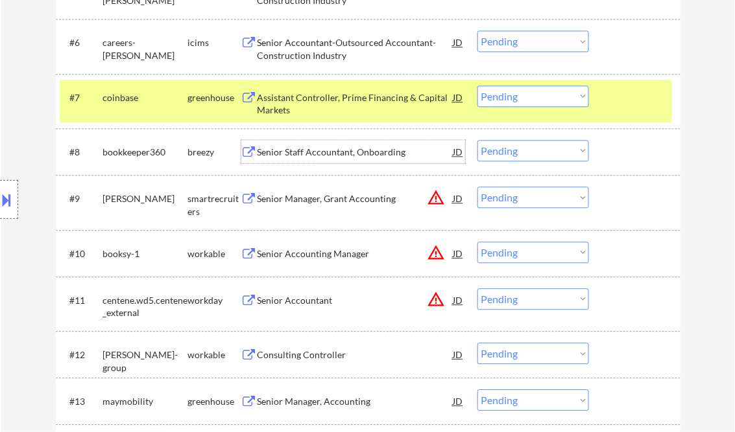
click at [553, 153] on select "Choose an option... Pending Applied Excluded (Questions) Excluded (Expired) Exc…" at bounding box center [533, 150] width 112 height 21
click at [477, 140] on select "Choose an option... Pending Applied Excluded (Questions) Excluded (Expired) Exc…" at bounding box center [533, 150] width 112 height 21
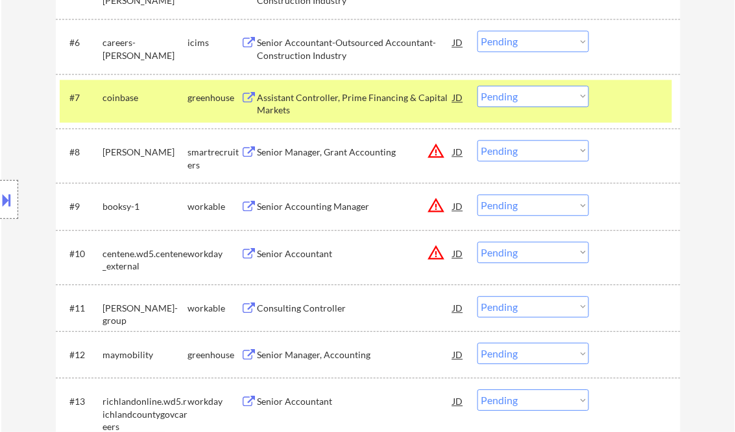
click at [341, 156] on div "Senior Manager, Grant Accounting" at bounding box center [355, 152] width 196 height 13
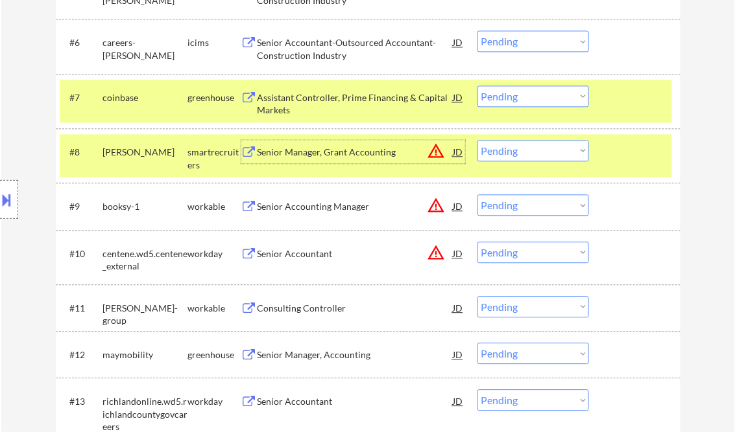
drag, startPoint x: 505, startPoint y: 148, endPoint x: 520, endPoint y: 160, distance: 18.5
click at [505, 148] on select "Choose an option... Pending Applied Excluded (Questions) Excluded (Expired) Exc…" at bounding box center [533, 150] width 112 height 21
click at [477, 140] on select "Choose an option... Pending Applied Excluded (Questions) Excluded (Expired) Exc…" at bounding box center [533, 150] width 112 height 21
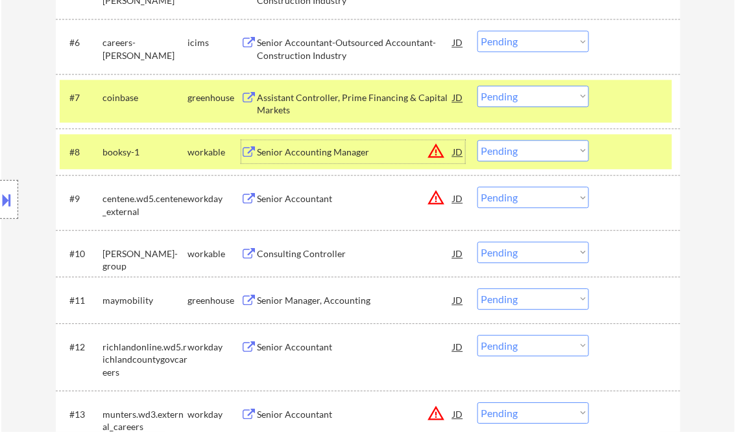
click at [336, 153] on div "Senior Accounting Manager" at bounding box center [355, 152] width 196 height 13
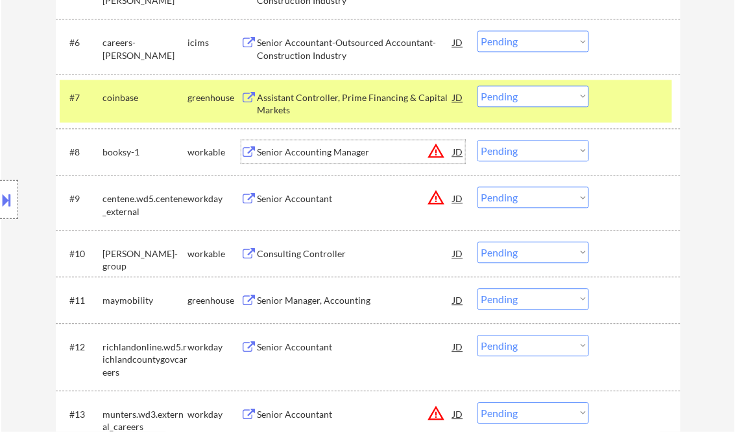
click at [503, 150] on select "Choose an option... Pending Applied Excluded (Questions) Excluded (Expired) Exc…" at bounding box center [533, 150] width 112 height 21
click at [477, 140] on select "Choose an option... Pending Applied Excluded (Questions) Excluded (Expired) Exc…" at bounding box center [533, 150] width 112 height 21
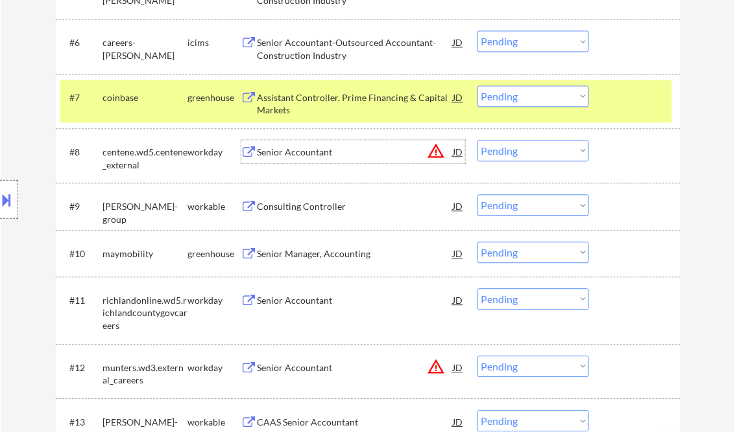
click at [295, 156] on div "Senior Accountant" at bounding box center [355, 152] width 196 height 13
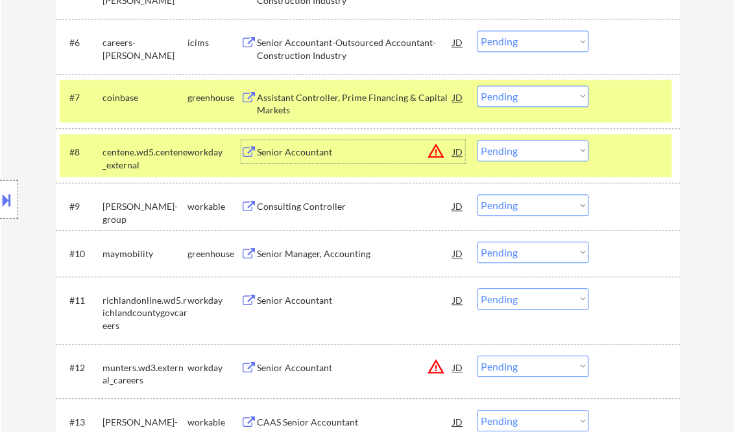
click at [508, 158] on select "Choose an option... Pending Applied Excluded (Questions) Excluded (Expired) Exc…" at bounding box center [533, 150] width 112 height 21
click at [477, 140] on select "Choose an option... Pending Applied Excluded (Questions) Excluded (Expired) Exc…" at bounding box center [533, 150] width 112 height 21
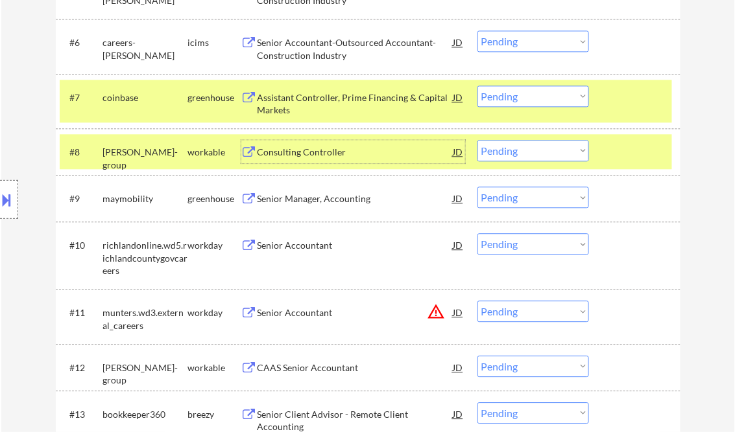
click at [308, 153] on div "Consulting Controller" at bounding box center [355, 152] width 196 height 13
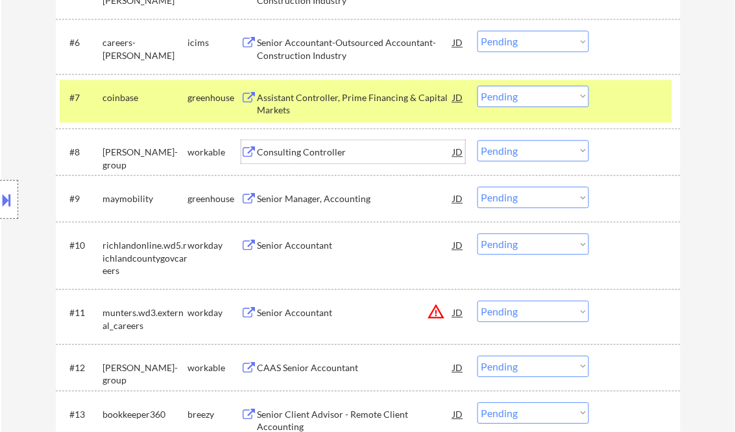
click at [497, 153] on select "Choose an option... Pending Applied Excluded (Questions) Excluded (Expired) Exc…" at bounding box center [533, 150] width 112 height 21
click at [477, 140] on select "Choose an option... Pending Applied Excluded (Questions) Excluded (Expired) Exc…" at bounding box center [533, 150] width 112 height 21
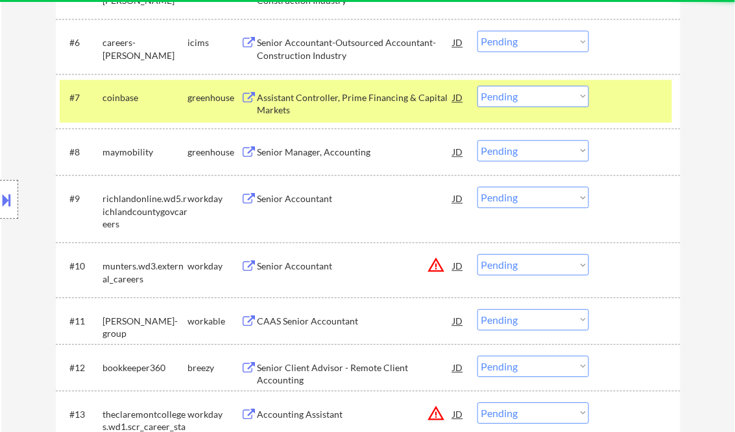
click at [303, 154] on div "Senior Manager, Accounting" at bounding box center [355, 152] width 196 height 13
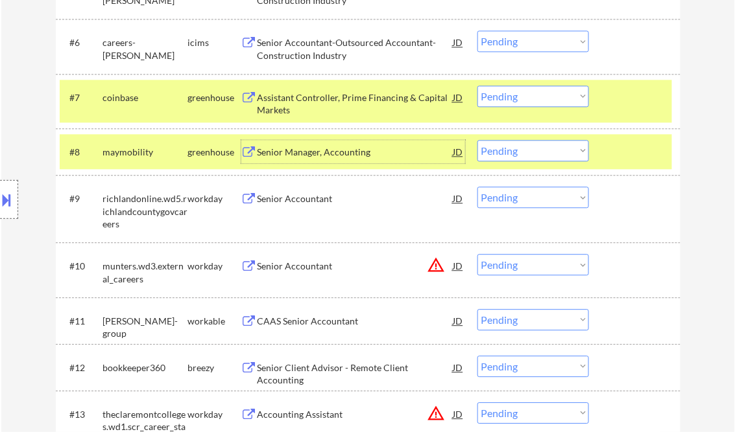
drag, startPoint x: 511, startPoint y: 152, endPoint x: 524, endPoint y: 161, distance: 16.2
click at [512, 152] on select "Choose an option... Pending Applied Excluded (Questions) Excluded (Expired) Exc…" at bounding box center [533, 150] width 112 height 21
click at [477, 140] on select "Choose an option... Pending Applied Excluded (Questions) Excluded (Expired) Exc…" at bounding box center [533, 150] width 112 height 21
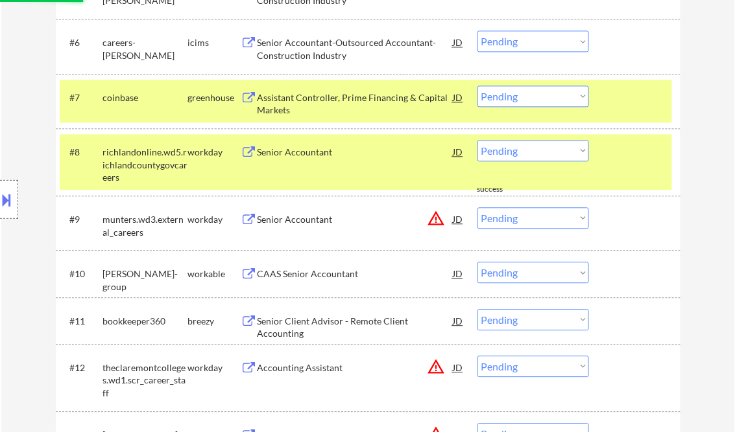
click at [296, 154] on div "Senior Accountant" at bounding box center [355, 152] width 196 height 13
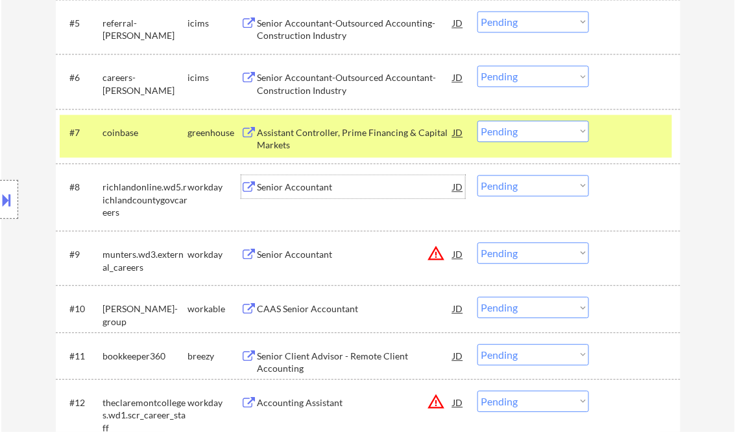
scroll to position [622, 0]
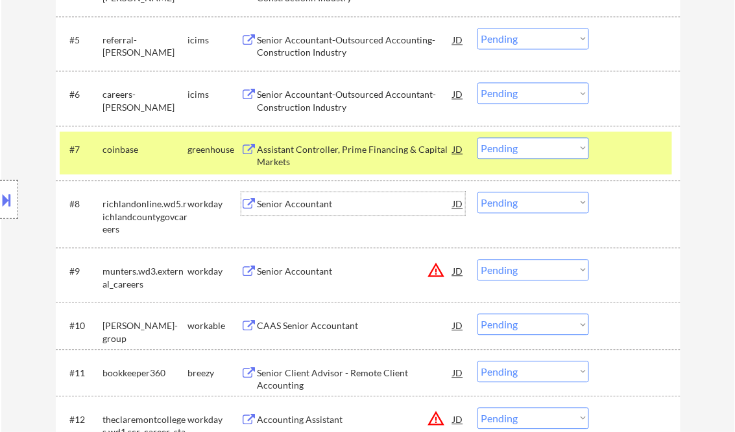
click at [512, 205] on select "Choose an option... Pending Applied Excluded (Questions) Excluded (Expired) Exc…" at bounding box center [533, 202] width 112 height 21
click at [477, 192] on select "Choose an option... Pending Applied Excluded (Questions) Excluded (Expired) Exc…" at bounding box center [533, 202] width 112 height 21
click at [275, 272] on div "Senior Accountant" at bounding box center [355, 271] width 196 height 13
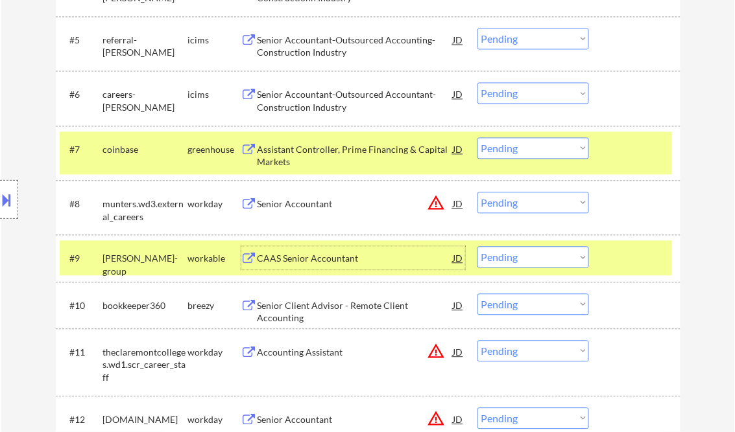
drag, startPoint x: 509, startPoint y: 200, endPoint x: 533, endPoint y: 209, distance: 25.9
click at [510, 200] on select "Choose an option... Pending Applied Excluded (Questions) Excluded (Expired) Exc…" at bounding box center [533, 202] width 112 height 21
click at [477, 192] on select "Choose an option... Pending Applied Excluded (Questions) Excluded (Expired) Exc…" at bounding box center [533, 202] width 112 height 21
click at [620, 263] on div at bounding box center [636, 257] width 57 height 23
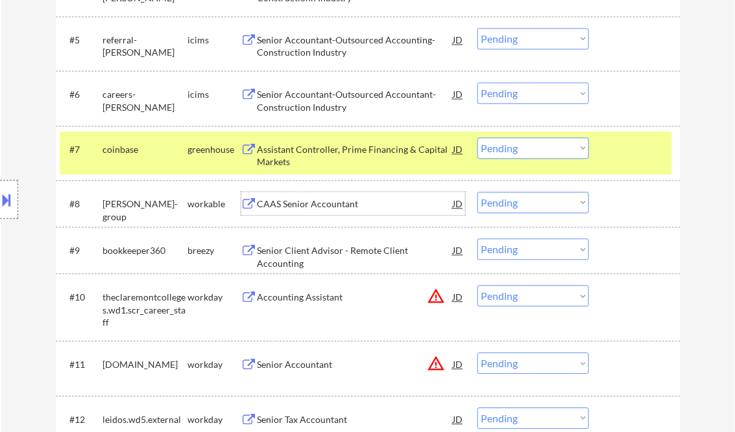
click at [331, 202] on div "CAAS Senior Accountant" at bounding box center [355, 204] width 196 height 13
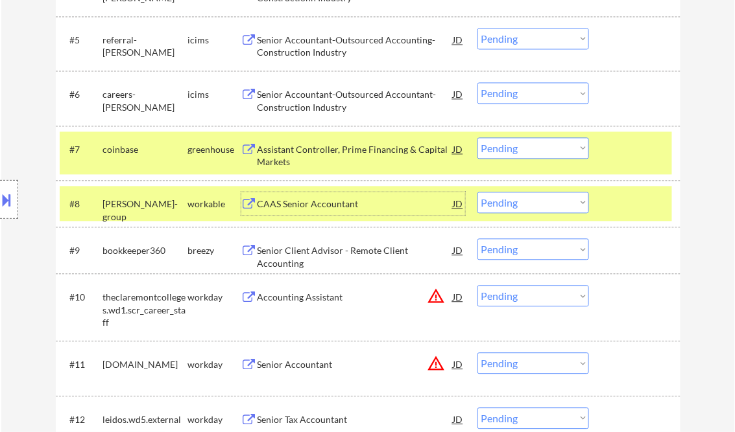
click at [10, 191] on button at bounding box center [7, 199] width 14 height 21
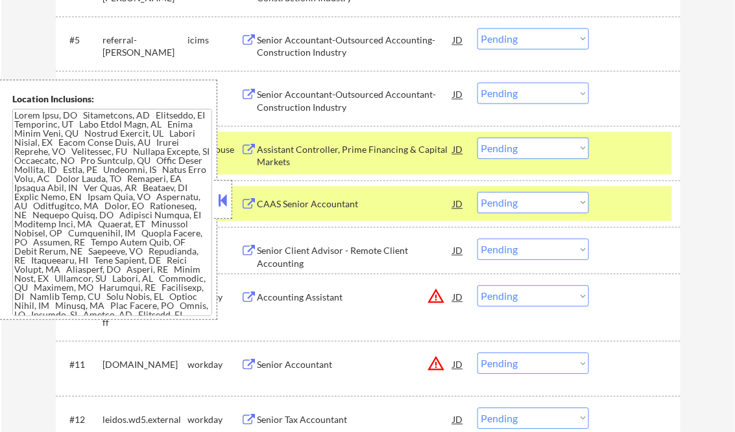
click at [225, 204] on button at bounding box center [223, 200] width 14 height 19
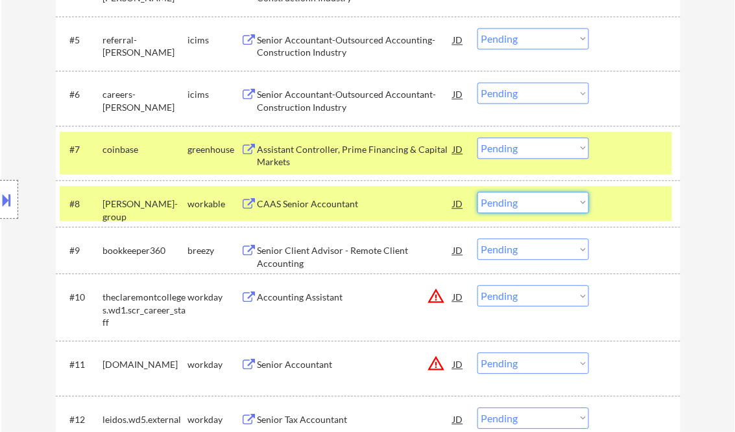
drag, startPoint x: 512, startPoint y: 205, endPoint x: 513, endPoint y: 211, distance: 6.5
click at [512, 205] on select "Choose an option... Pending Applied Excluded (Questions) Excluded (Expired) Exc…" at bounding box center [533, 202] width 112 height 21
click at [477, 192] on select "Choose an option... Pending Applied Excluded (Questions) Excluded (Expired) Exc…" at bounding box center [533, 202] width 112 height 21
click at [609, 145] on div at bounding box center [636, 148] width 57 height 23
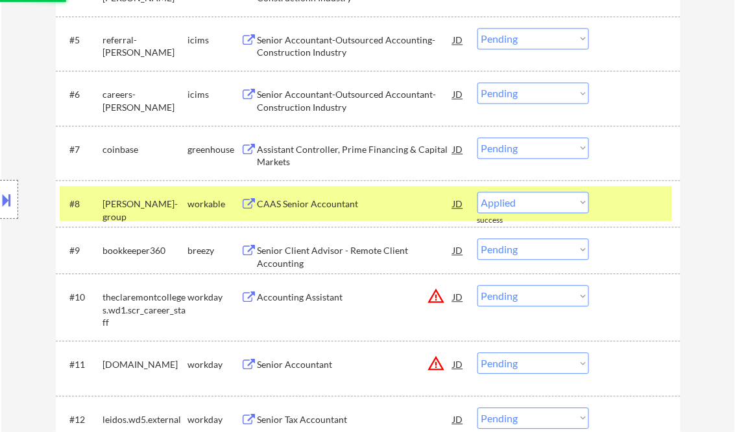
select select ""pending""
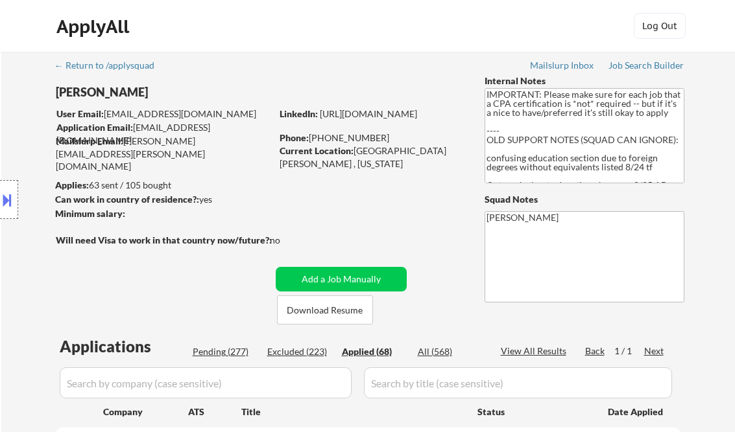
select select ""applied""
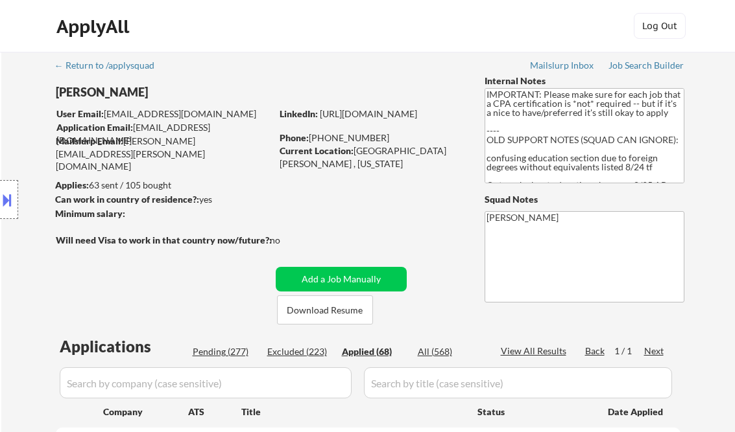
select select ""applied""
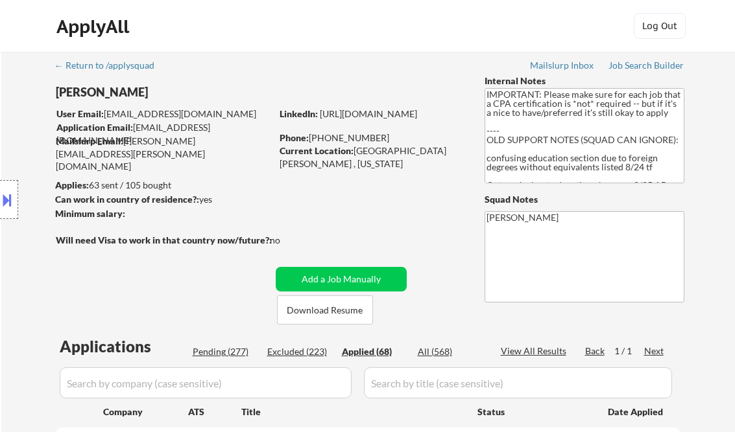
select select ""applied""
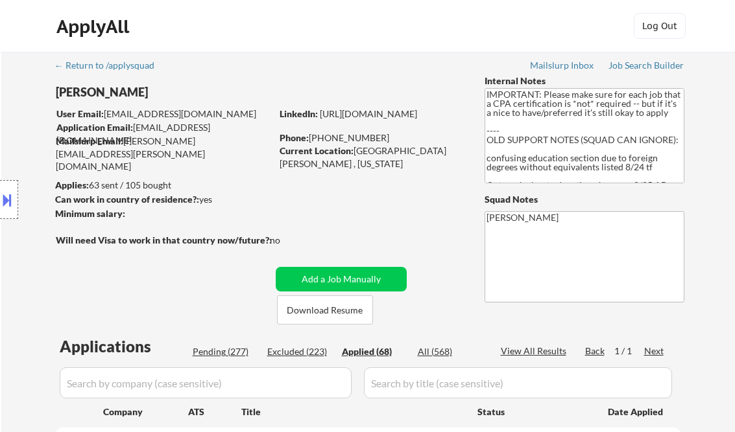
select select ""applied""
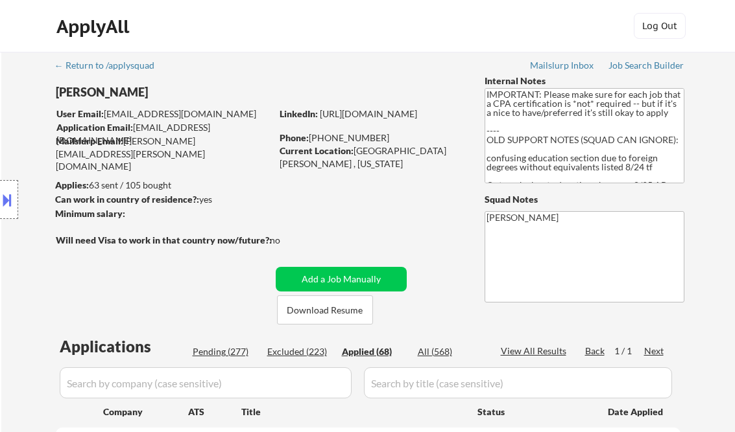
select select ""applied""
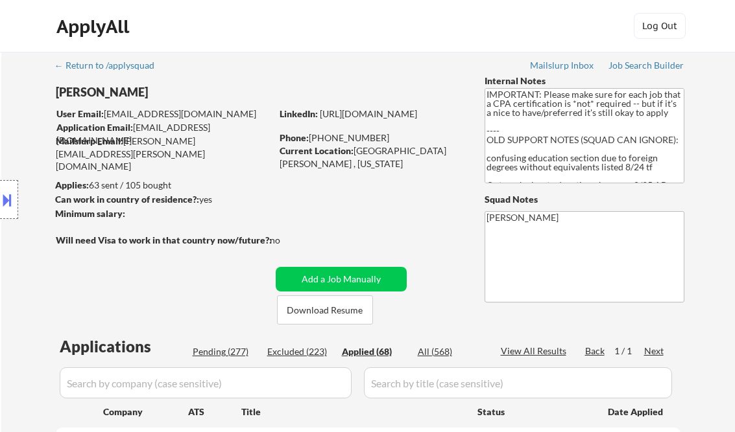
select select ""applied""
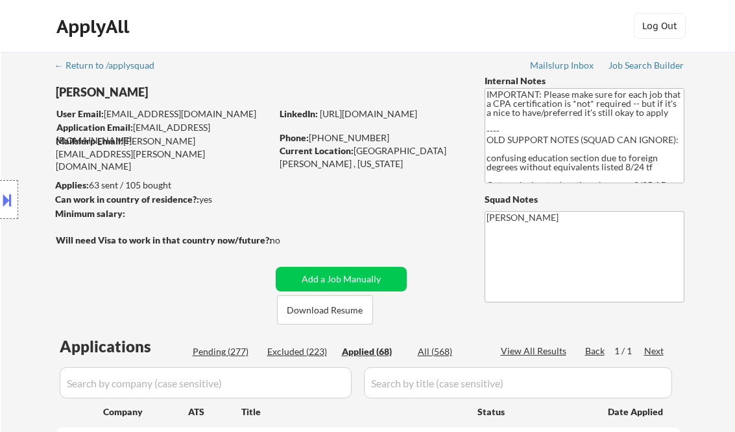
select select ""applied""
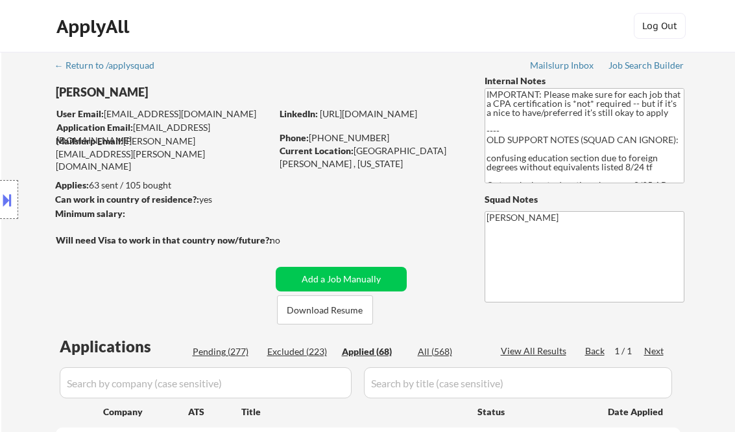
select select ""applied""
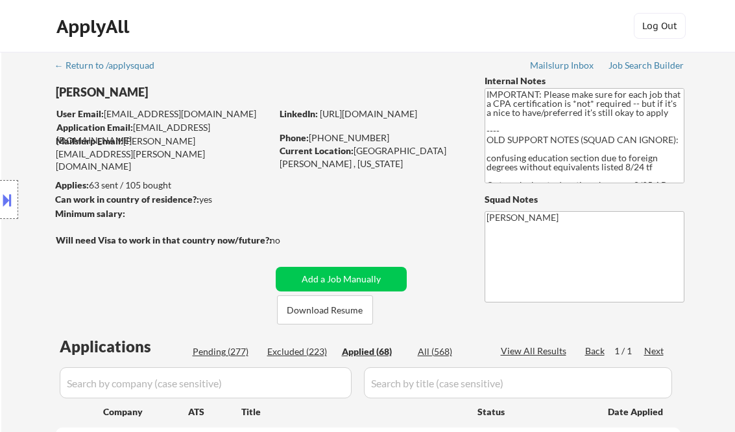
select select ""applied""
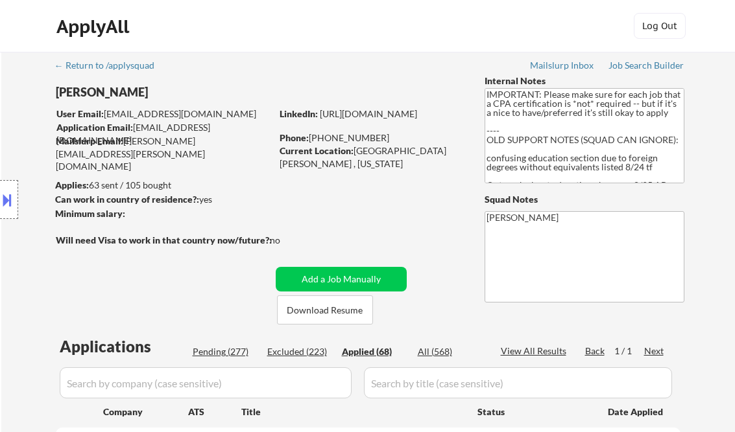
select select ""applied""
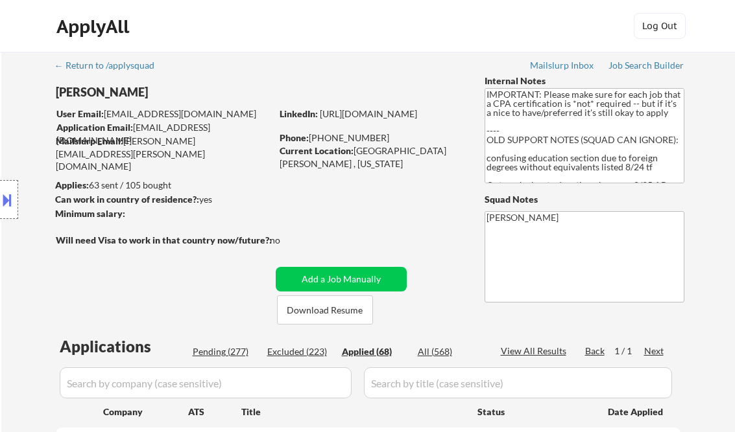
select select ""applied""
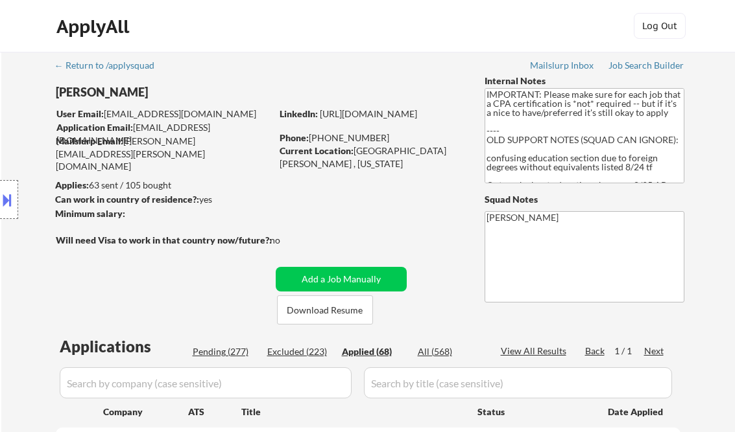
select select ""applied""
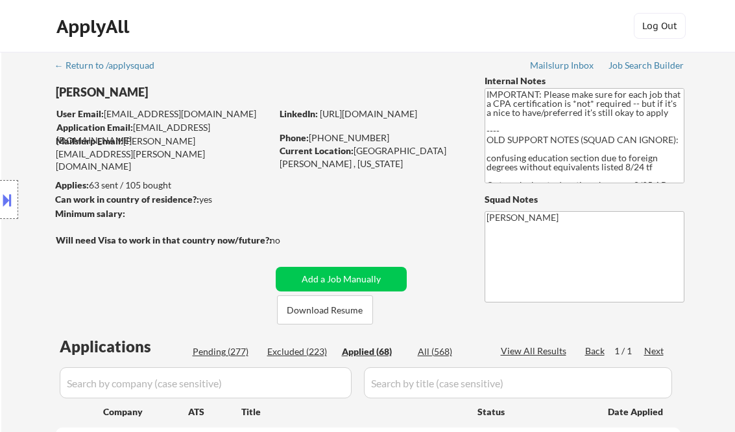
select select ""applied""
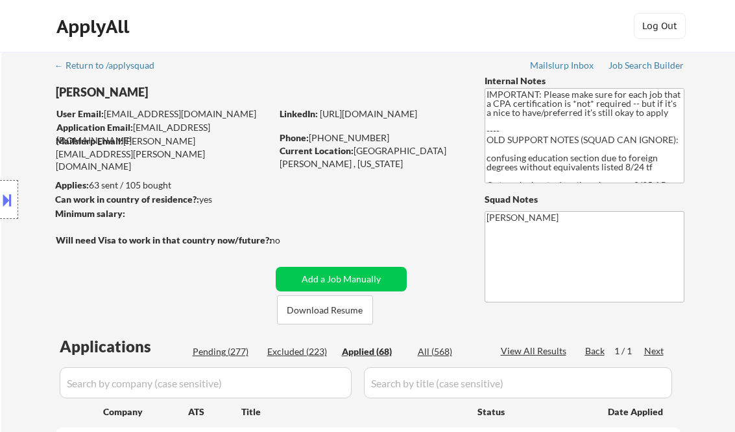
select select ""applied""
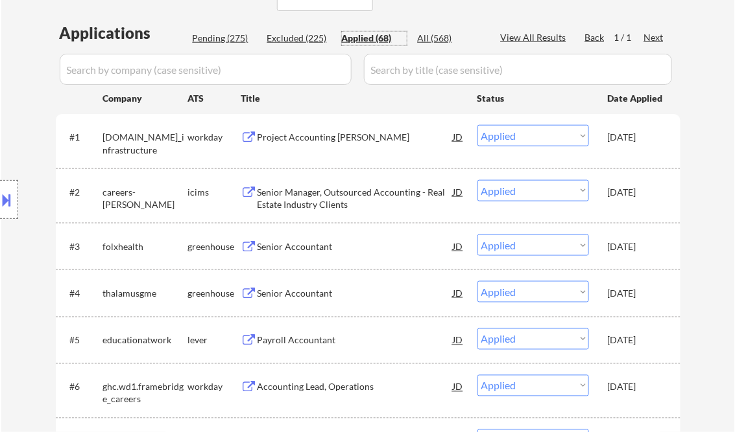
scroll to position [311, 0]
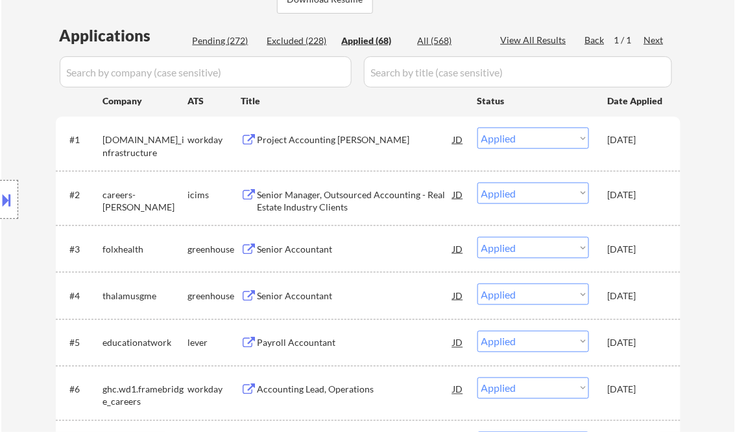
select select ""applied""
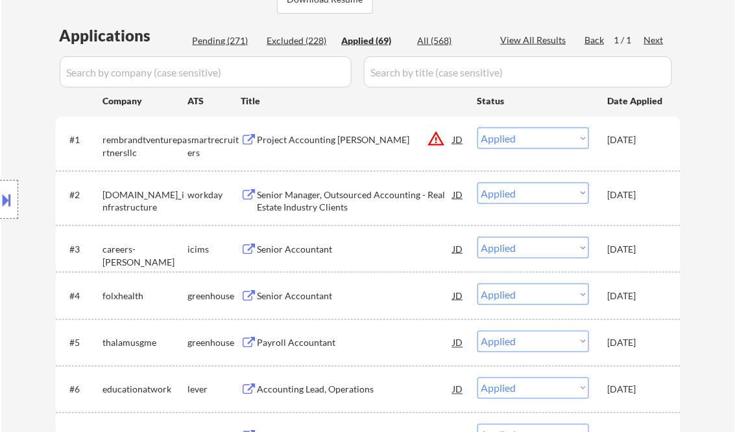
select select ""applied""
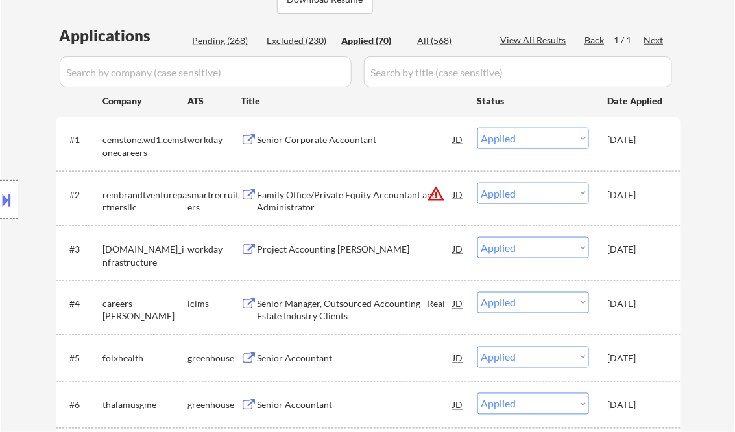
select select ""applied""
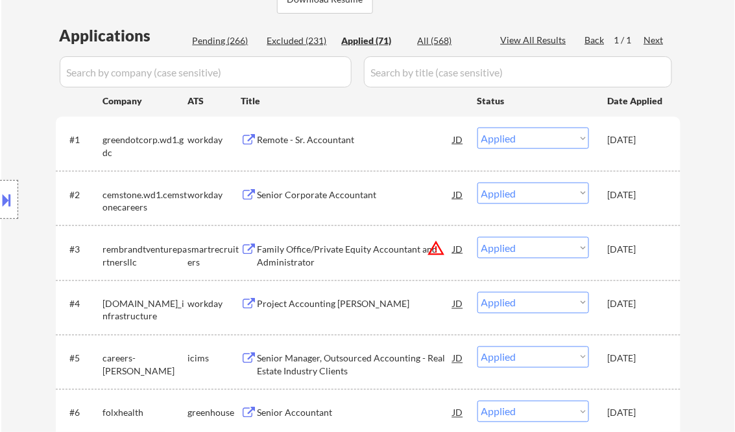
select select ""applied""
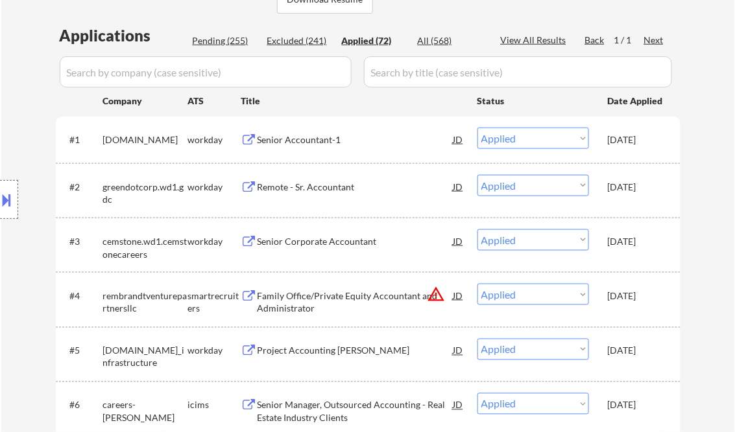
select select ""applied""
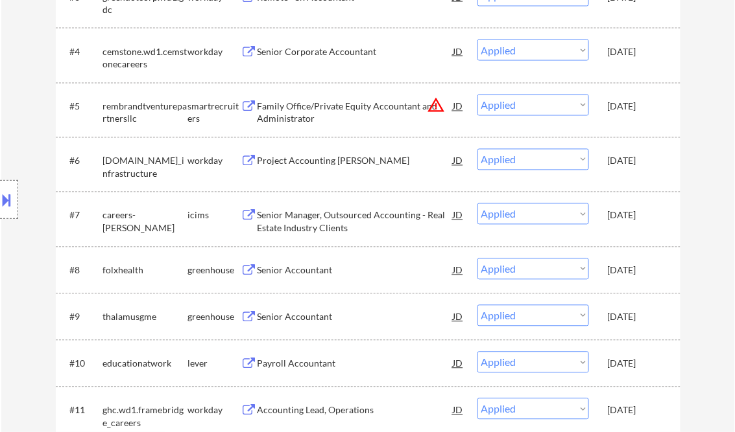
scroll to position [571, 0]
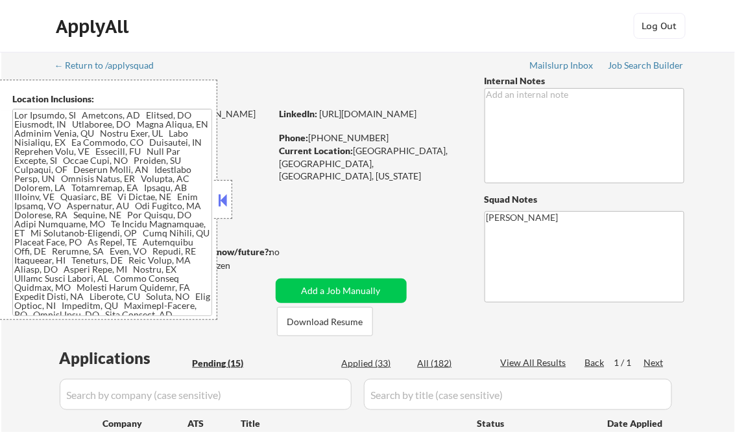
click at [224, 200] on button at bounding box center [223, 200] width 14 height 19
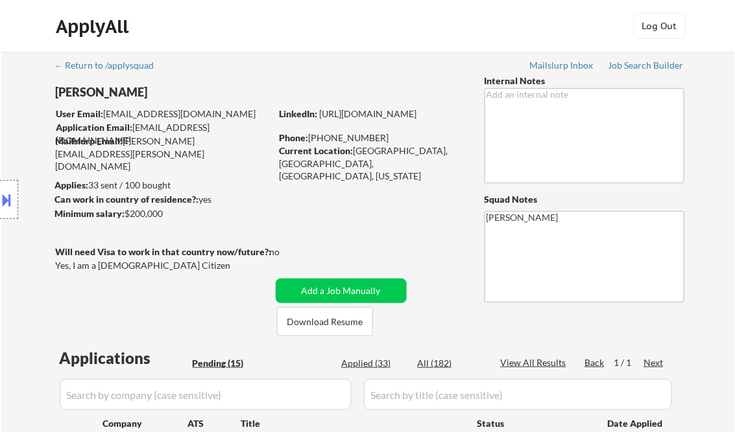
select select ""pending""
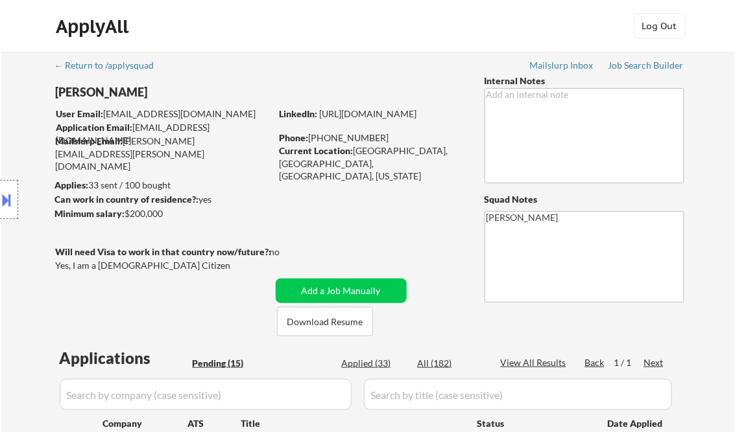
select select ""pending""
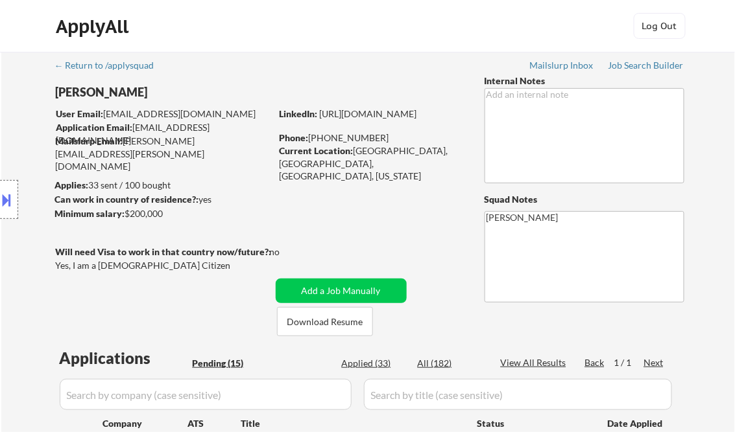
select select ""pending""
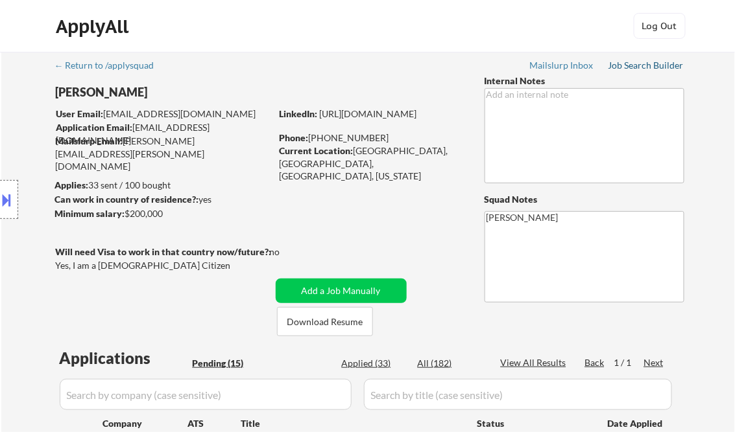
click at [640, 64] on div "Job Search Builder" at bounding box center [646, 65] width 76 height 9
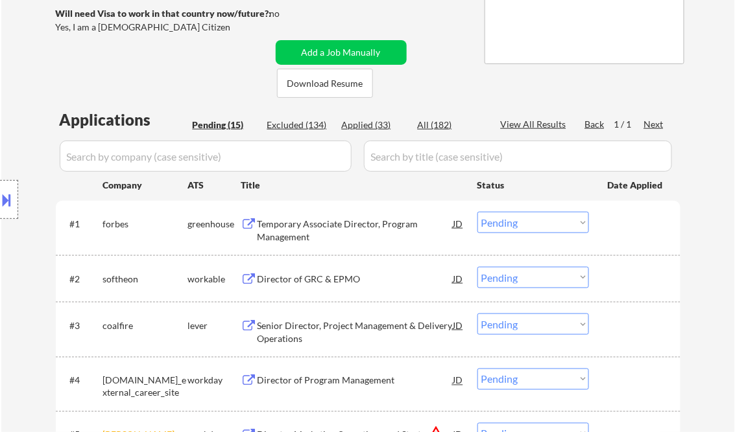
scroll to position [259, 0]
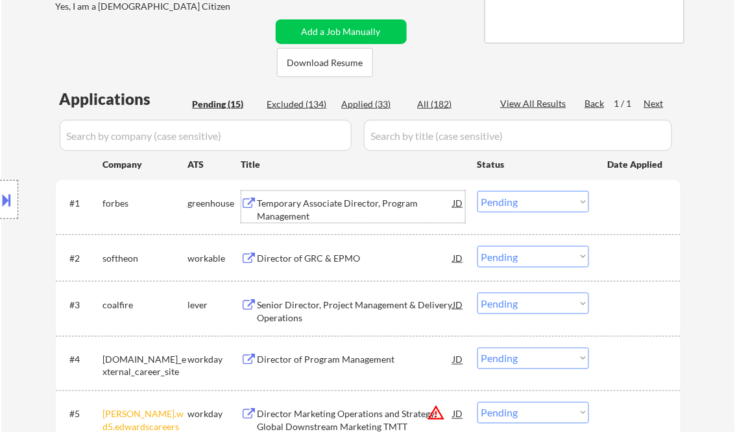
click at [315, 205] on div "Temporary Associate Director, Program Management" at bounding box center [355, 209] width 196 height 25
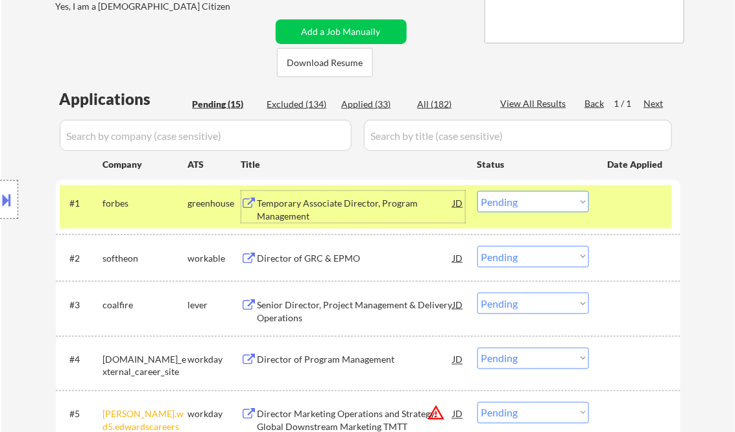
click at [530, 204] on select "Choose an option... Pending Applied Excluded (Questions) Excluded (Expired) Exc…" at bounding box center [533, 201] width 112 height 21
click at [477, 191] on select "Choose an option... Pending Applied Excluded (Questions) Excluded (Expired) Exc…" at bounding box center [533, 201] width 112 height 21
click at [341, 262] on div "Director of GRC & EPMO" at bounding box center [355, 258] width 196 height 13
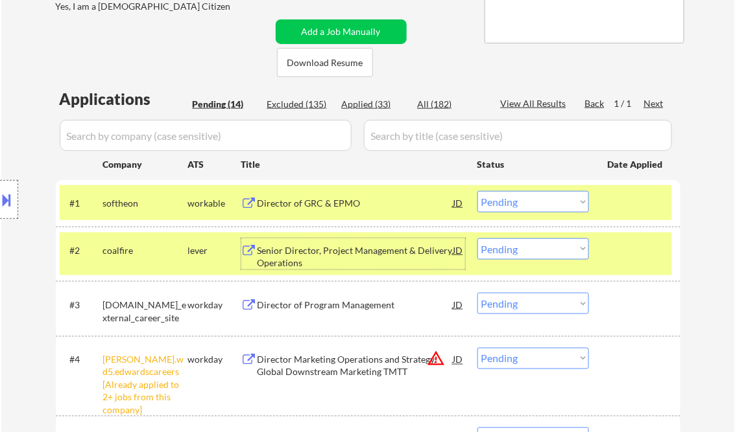
drag, startPoint x: 528, startPoint y: 205, endPoint x: 539, endPoint y: 213, distance: 13.5
click at [528, 205] on select "Choose an option... Pending Applied Excluded (Questions) Excluded (Expired) Exc…" at bounding box center [533, 201] width 112 height 21
click at [477, 191] on select "Choose an option... Pending Applied Excluded (Questions) Excluded (Expired) Exc…" at bounding box center [533, 201] width 112 height 21
click at [366, 259] on div "Senior Director, Project Management & Delivery Operations" at bounding box center [355, 256] width 196 height 25
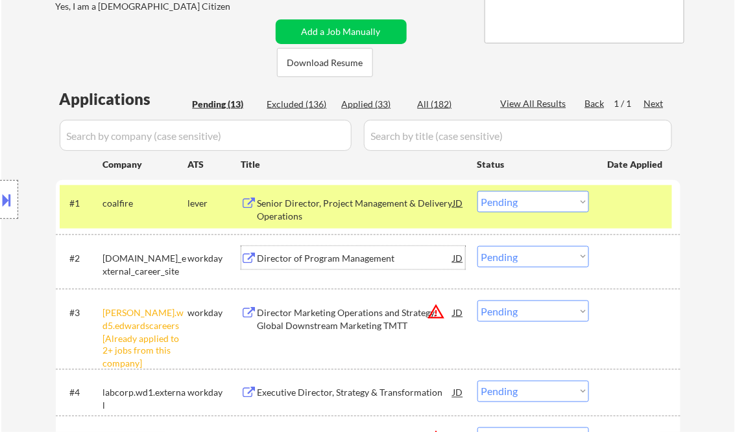
drag, startPoint x: 503, startPoint y: 201, endPoint x: 511, endPoint y: 209, distance: 11.9
click at [503, 201] on select "Choose an option... Pending Applied Excluded (Questions) Excluded (Expired) Exc…" at bounding box center [533, 201] width 112 height 21
click at [477, 191] on select "Choose an option... Pending Applied Excluded (Questions) Excluded (Expired) Exc…" at bounding box center [533, 201] width 112 height 21
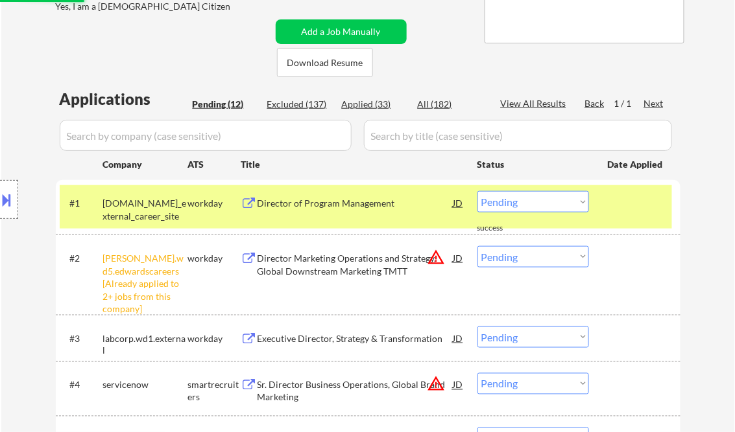
click at [294, 207] on div "Director of Program Management" at bounding box center [355, 203] width 196 height 13
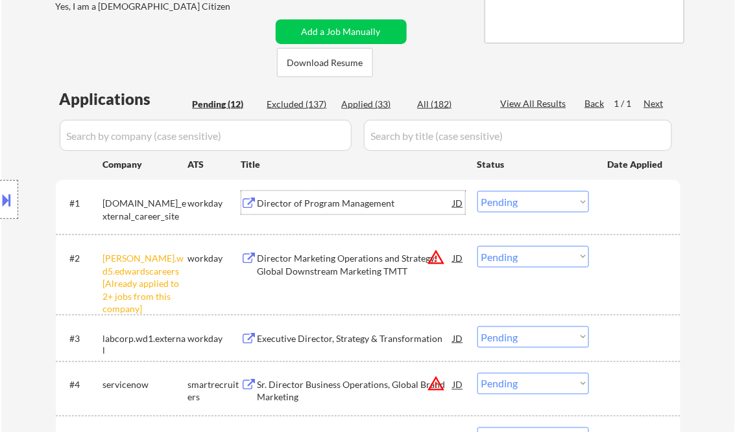
click at [332, 205] on div "Director of Program Management" at bounding box center [355, 203] width 196 height 13
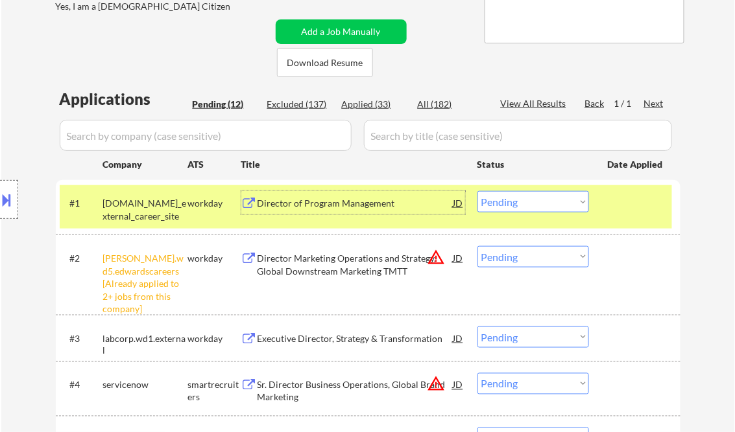
drag, startPoint x: 523, startPoint y: 208, endPoint x: 528, endPoint y: 214, distance: 7.4
click at [523, 208] on select "Choose an option... Pending Applied Excluded (Questions) Excluded (Expired) Exc…" at bounding box center [533, 201] width 112 height 21
click at [477, 191] on select "Choose an option... Pending Applied Excluded (Questions) Excluded (Expired) Exc…" at bounding box center [533, 201] width 112 height 21
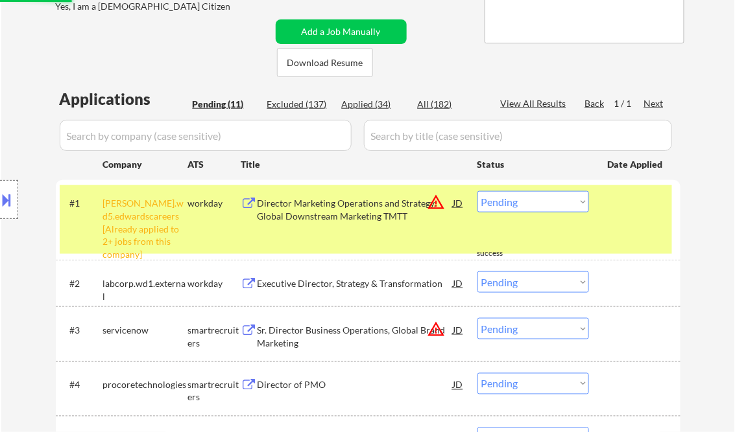
click at [525, 202] on select "Choose an option... Pending Applied Excluded (Questions) Excluded (Expired) Exc…" at bounding box center [533, 201] width 112 height 21
click at [477, 191] on select "Choose an option... Pending Applied Excluded (Questions) Excluded (Expired) Exc…" at bounding box center [533, 201] width 112 height 21
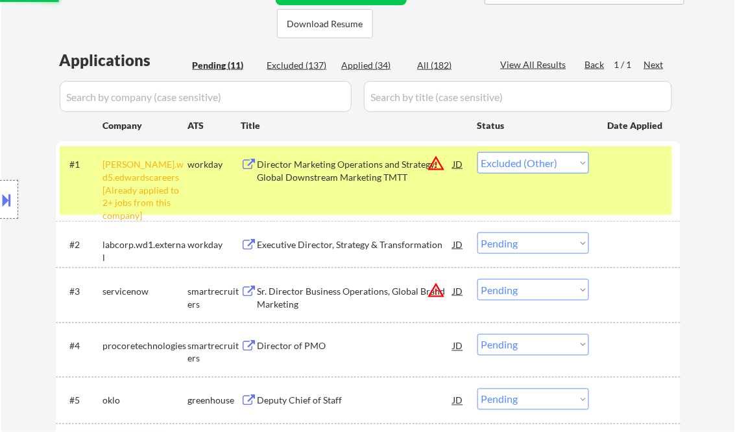
scroll to position [311, 0]
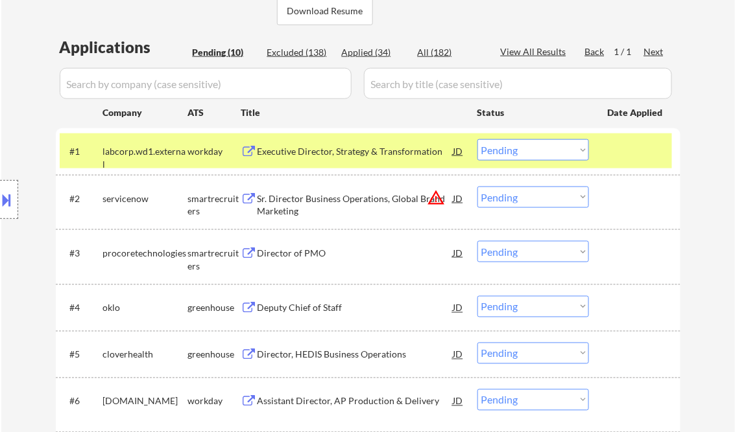
click at [303, 157] on div "Executive Director, Strategy & Transformation" at bounding box center [355, 151] width 196 height 13
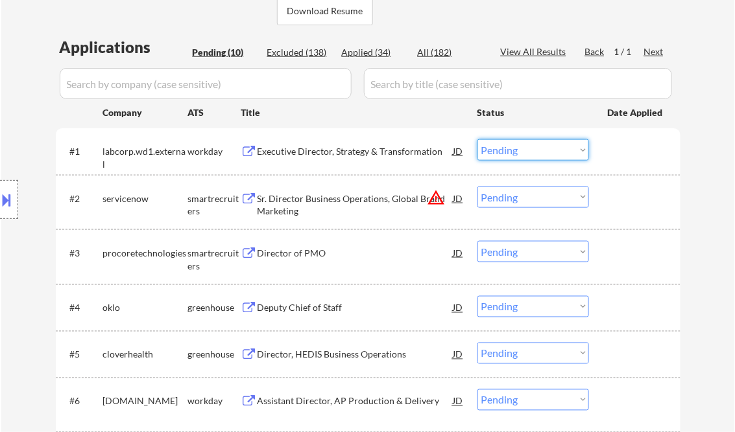
click at [518, 151] on select "Choose an option... Pending Applied Excluded (Questions) Excluded (Expired) Exc…" at bounding box center [533, 149] width 112 height 21
click at [477, 139] on select "Choose an option... Pending Applied Excluded (Questions) Excluded (Expired) Exc…" at bounding box center [533, 149] width 112 height 21
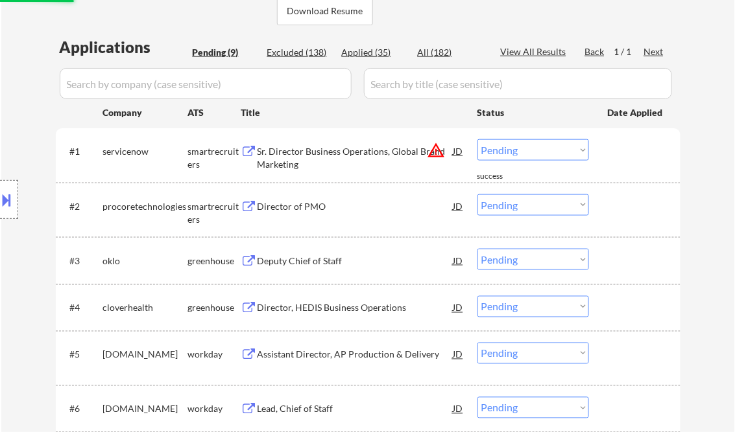
click at [324, 157] on div "Sr. Director Business Operations, Global Brand Marketing" at bounding box center [355, 157] width 196 height 25
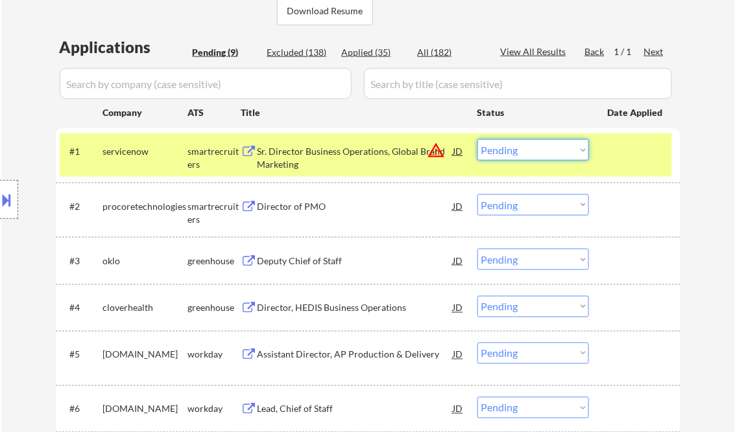
drag, startPoint x: 538, startPoint y: 146, endPoint x: 543, endPoint y: 162, distance: 17.0
click at [538, 146] on select "Choose an option... Pending Applied Excluded (Questions) Excluded (Expired) Exc…" at bounding box center [533, 149] width 112 height 21
click at [477, 139] on select "Choose an option... Pending Applied Excluded (Questions) Excluded (Expired) Exc…" at bounding box center [533, 149] width 112 height 21
click at [314, 207] on div "Director of PMO" at bounding box center [355, 206] width 196 height 13
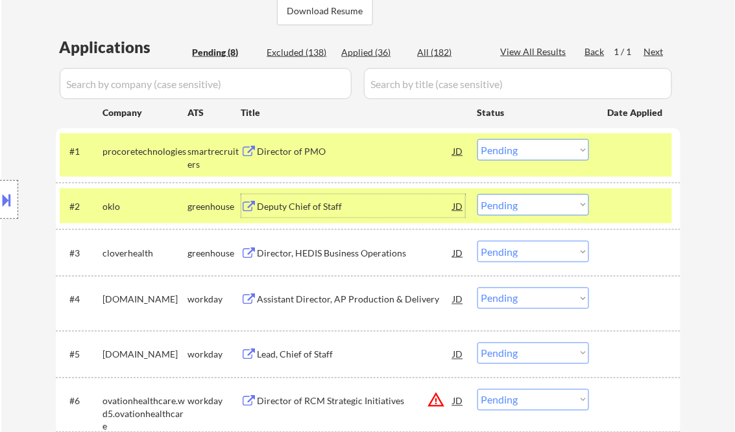
click at [528, 147] on select "Choose an option... Pending Applied Excluded (Questions) Excluded (Expired) Exc…" at bounding box center [533, 149] width 112 height 21
click at [477, 139] on select "Choose an option... Pending Applied Excluded (Questions) Excluded (Expired) Exc…" at bounding box center [533, 149] width 112 height 21
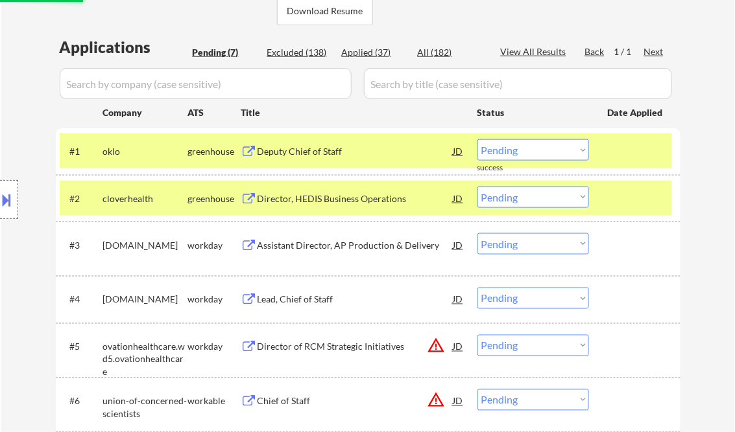
click at [303, 146] on div "Deputy Chief of Staff" at bounding box center [355, 151] width 196 height 13
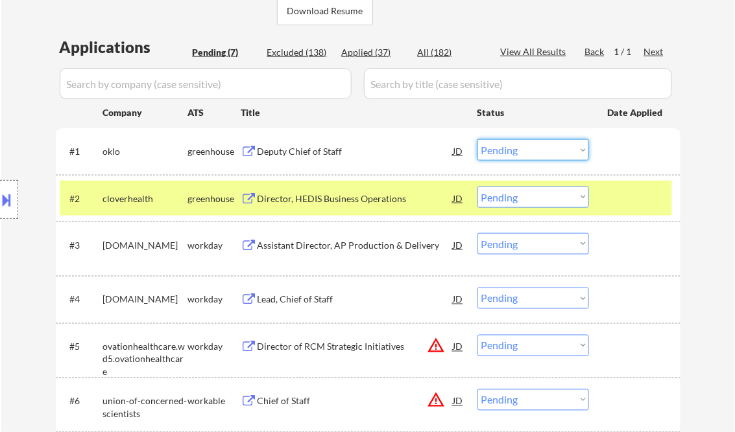
drag, startPoint x: 531, startPoint y: 152, endPoint x: 534, endPoint y: 160, distance: 8.2
click at [531, 152] on select "Choose an option... Pending Applied Excluded (Questions) Excluded (Expired) Exc…" at bounding box center [533, 149] width 112 height 21
click at [477, 139] on select "Choose an option... Pending Applied Excluded (Questions) Excluded (Expired) Exc…" at bounding box center [533, 149] width 112 height 21
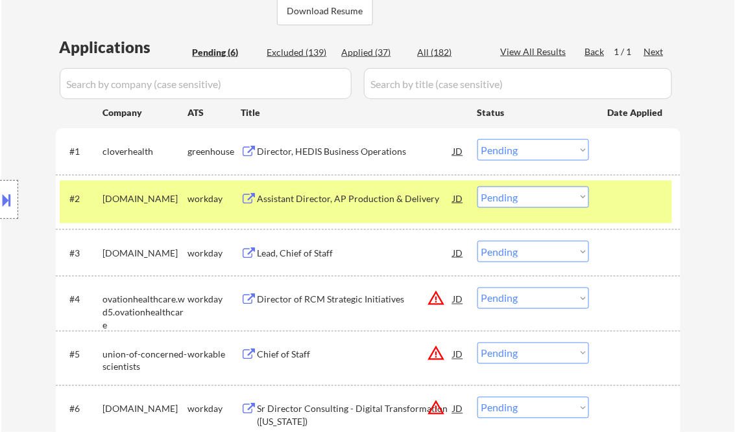
click at [333, 146] on div "Director, HEDIS Business Operations" at bounding box center [355, 151] width 196 height 13
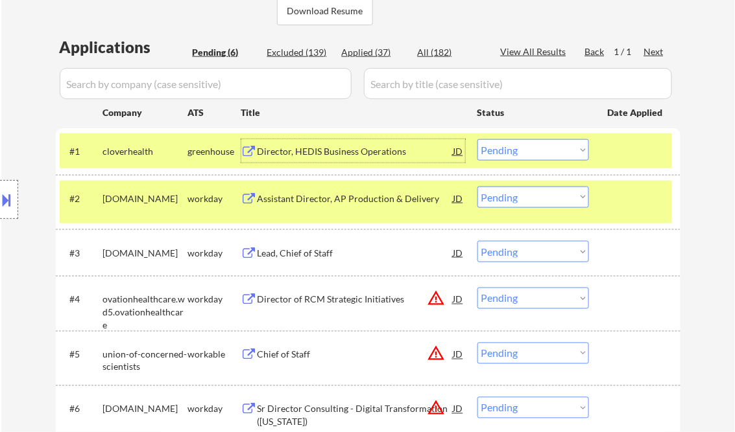
click at [539, 154] on select "Choose an option... Pending Applied Excluded (Questions) Excluded (Expired) Exc…" at bounding box center [533, 149] width 112 height 21
click at [477, 139] on select "Choose an option... Pending Applied Excluded (Questions) Excluded (Expired) Exc…" at bounding box center [533, 149] width 112 height 21
click at [326, 195] on div "Assistant Director, AP Production & Delivery" at bounding box center [355, 199] width 196 height 13
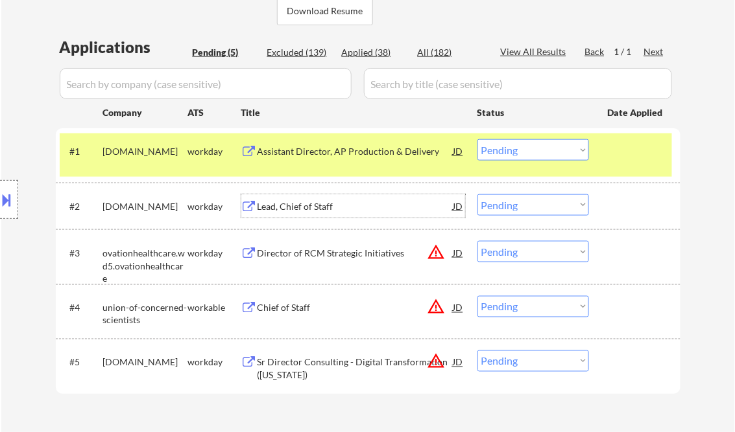
click at [523, 153] on select "Choose an option... Pending Applied Excluded (Questions) Excluded (Expired) Exc…" at bounding box center [533, 149] width 112 height 21
click at [477, 139] on select "Choose an option... Pending Applied Excluded (Questions) Excluded (Expired) Exc…" at bounding box center [533, 149] width 112 height 21
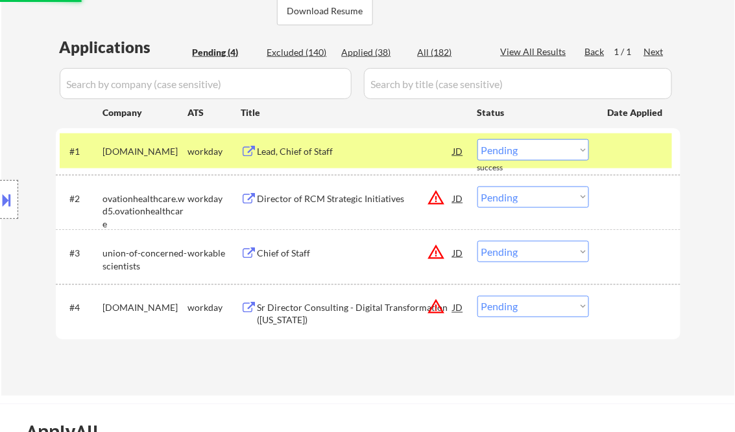
click at [306, 163] on div "#1 directv.wd1.careers workday Lead, Chief of Staff JD warning_amber Choose an …" at bounding box center [366, 151] width 612 height 35
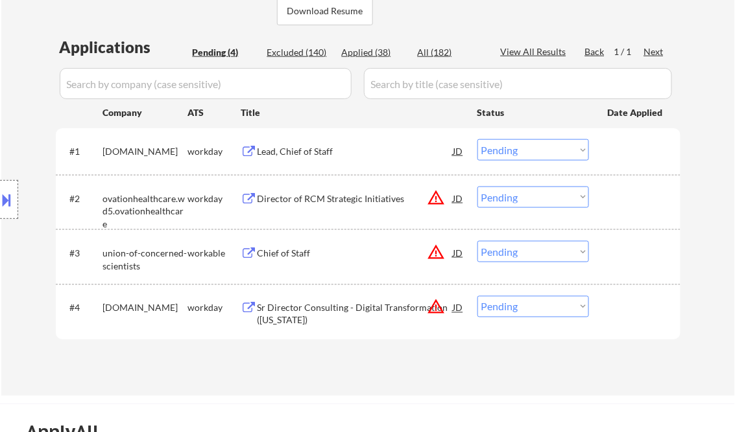
click at [326, 153] on div "Lead, Chief of Staff" at bounding box center [355, 151] width 196 height 13
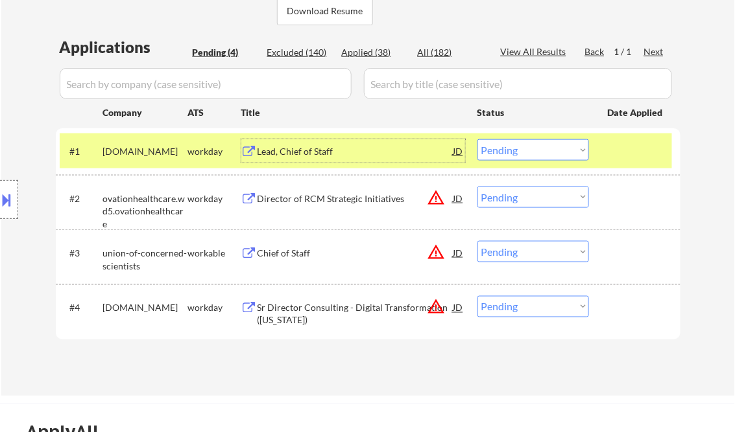
click at [524, 158] on select "Choose an option... Pending Applied Excluded (Questions) Excluded (Expired) Exc…" at bounding box center [533, 149] width 112 height 21
click at [477, 139] on select "Choose an option... Pending Applied Excluded (Questions) Excluded (Expired) Exc…" at bounding box center [533, 149] width 112 height 21
select select ""pending""
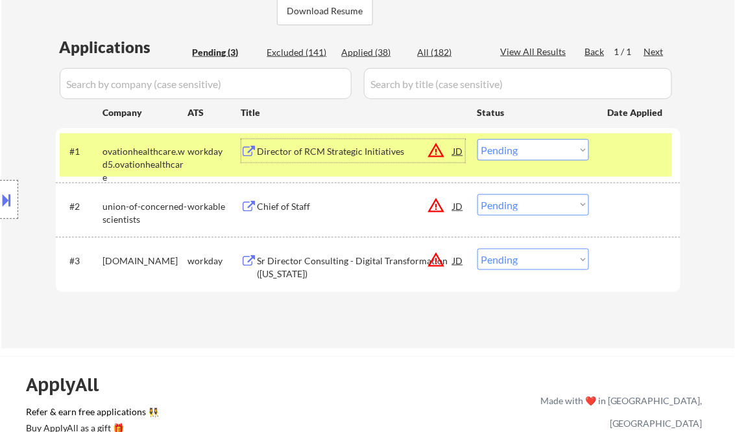
click at [310, 154] on div "Director of RCM Strategic Initiatives" at bounding box center [355, 151] width 196 height 13
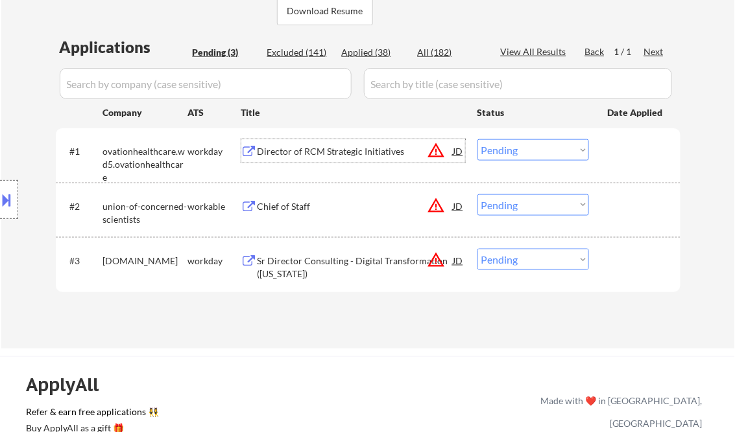
click at [282, 197] on div "Chief of Staff" at bounding box center [355, 206] width 196 height 23
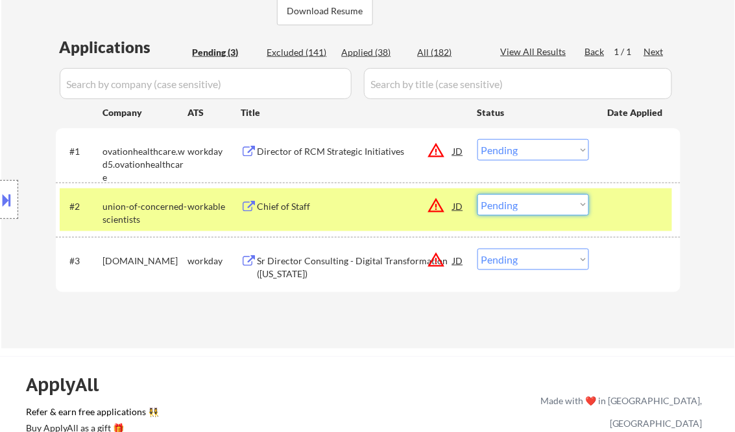
click at [506, 206] on select "Choose an option... Pending Applied Excluded (Questions) Excluded (Expired) Exc…" at bounding box center [533, 205] width 112 height 21
click at [477, 195] on select "Choose an option... Pending Applied Excluded (Questions) Excluded (Expired) Exc…" at bounding box center [533, 205] width 112 height 21
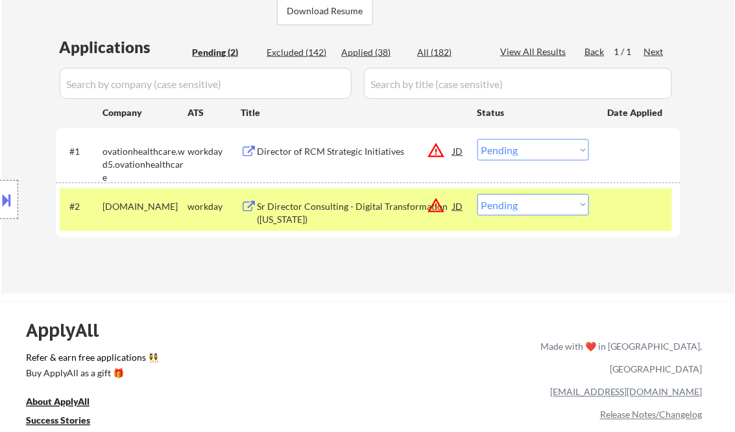
click at [6, 205] on button at bounding box center [7, 199] width 14 height 21
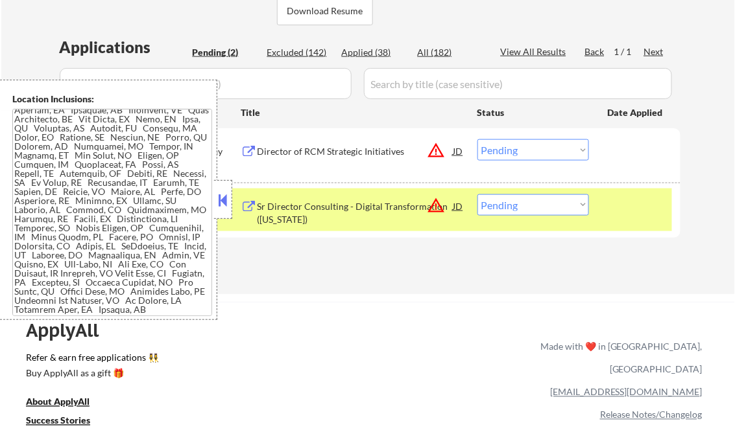
click at [219, 204] on button at bounding box center [223, 200] width 14 height 19
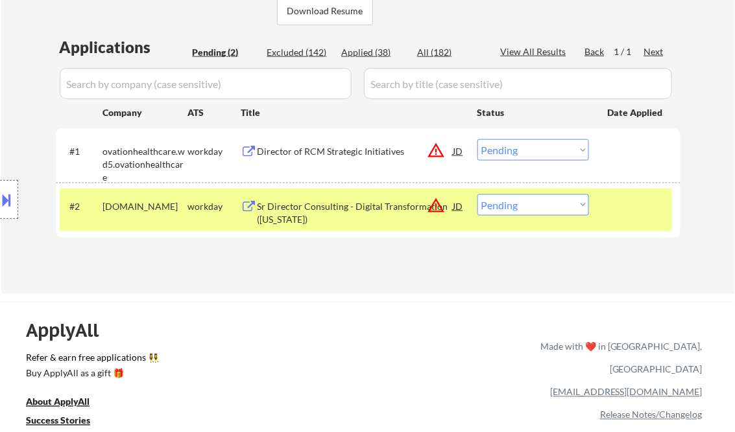
drag, startPoint x: 538, startPoint y: 206, endPoint x: 542, endPoint y: 217, distance: 11.7
click at [538, 206] on select "Choose an option... Pending Applied Excluded (Questions) Excluded (Expired) Exc…" at bounding box center [533, 205] width 112 height 21
select select ""excluded__location_""
click at [477, 195] on select "Choose an option... Pending Applied Excluded (Questions) Excluded (Expired) Exc…" at bounding box center [533, 205] width 112 height 21
click at [349, 147] on div "Director of RCM Strategic Initiatives" at bounding box center [355, 151] width 196 height 13
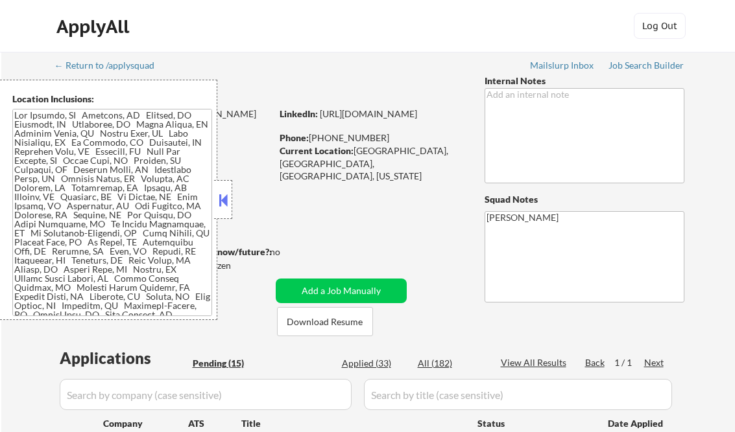
select select ""pending""
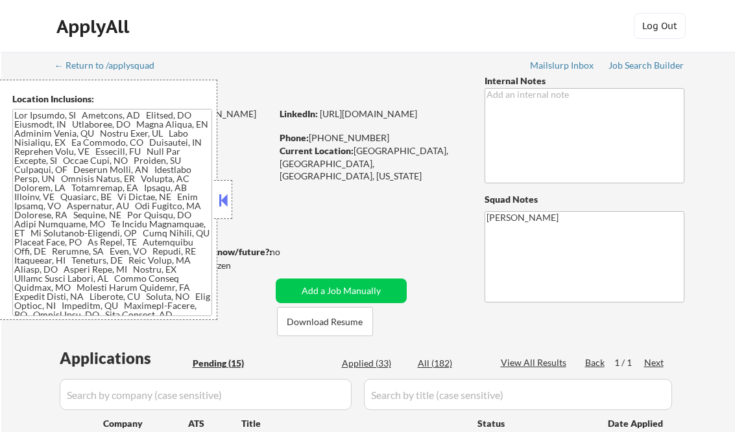
select select ""pending""
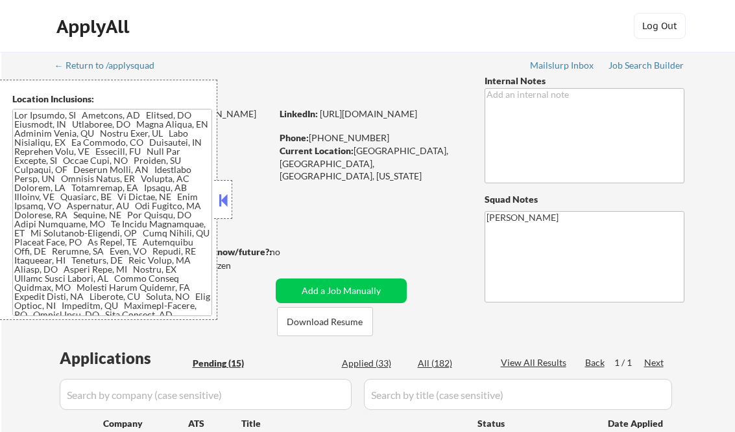
select select ""pending""
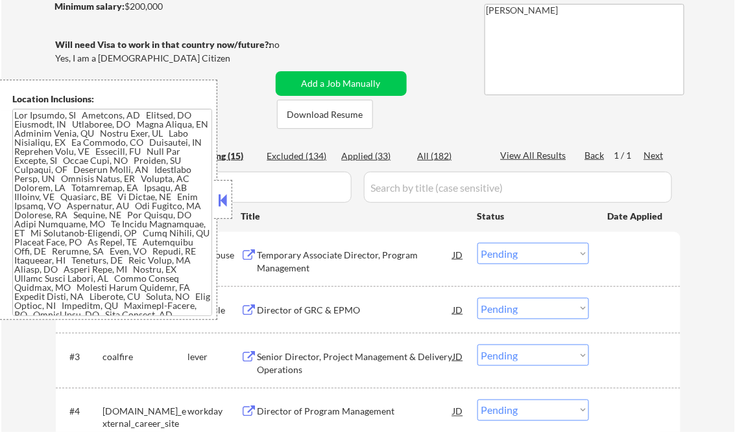
scroll to position [156, 0]
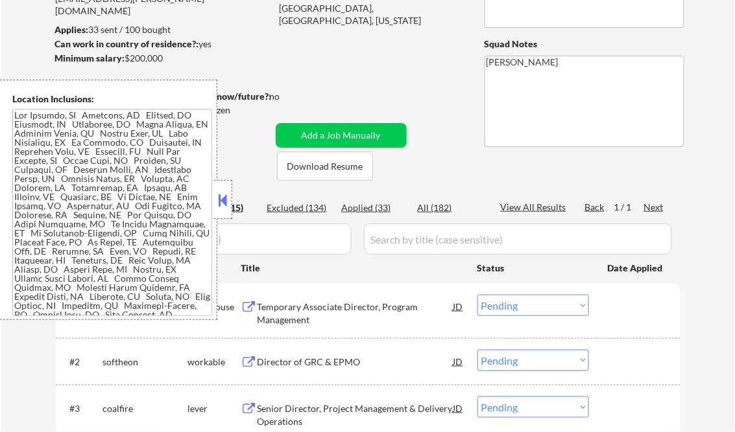
click at [219, 200] on button at bounding box center [223, 200] width 14 height 19
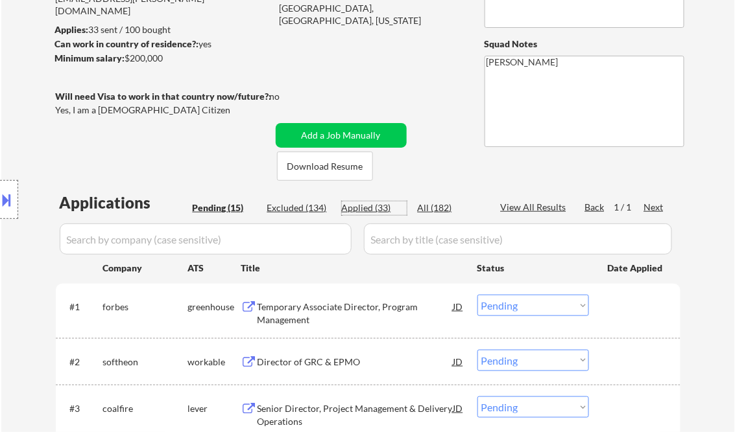
click at [375, 206] on div "Applied (33)" at bounding box center [374, 208] width 65 height 13
select select ""applied""
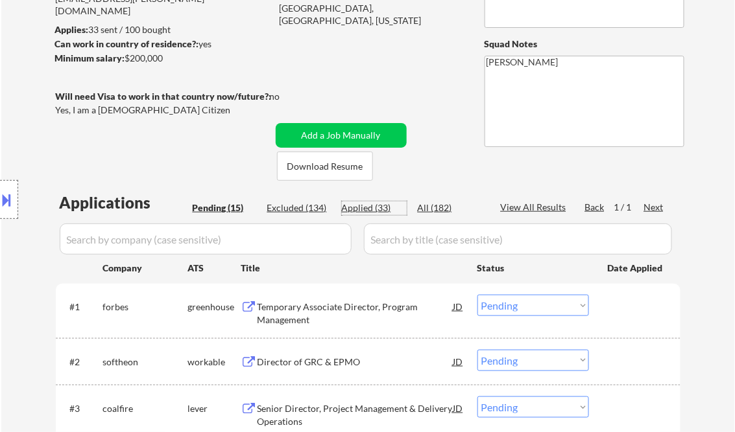
select select ""applied""
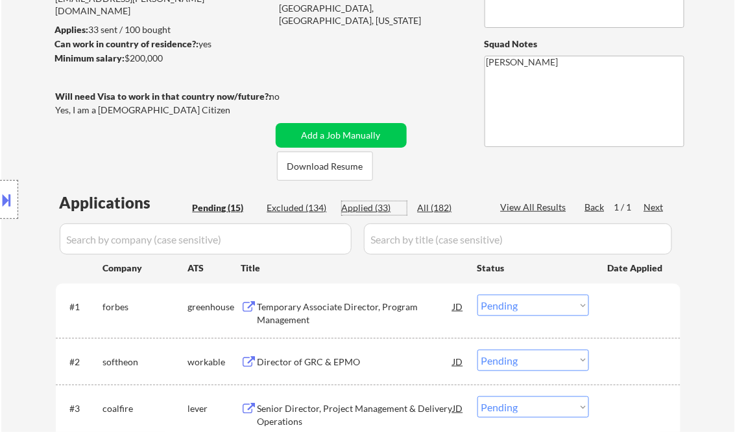
select select ""applied""
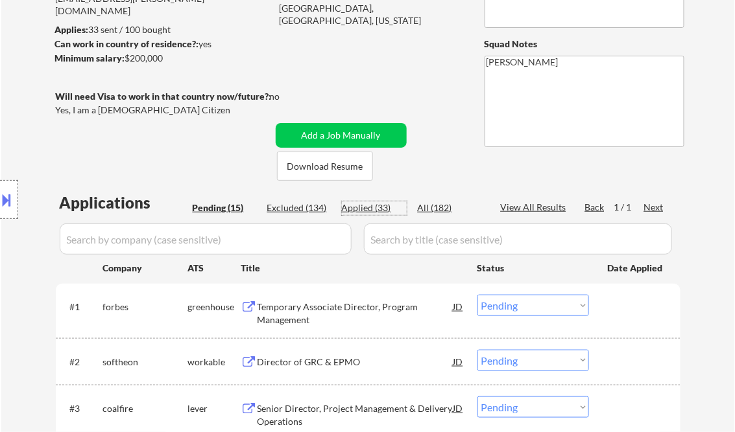
select select ""applied""
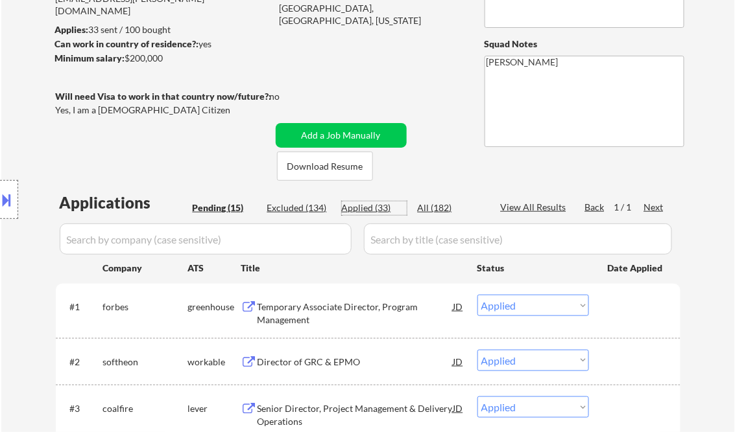
select select ""applied""
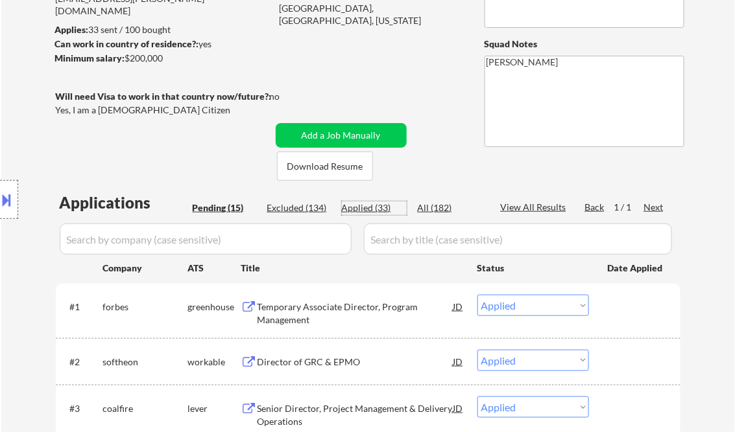
select select ""applied""
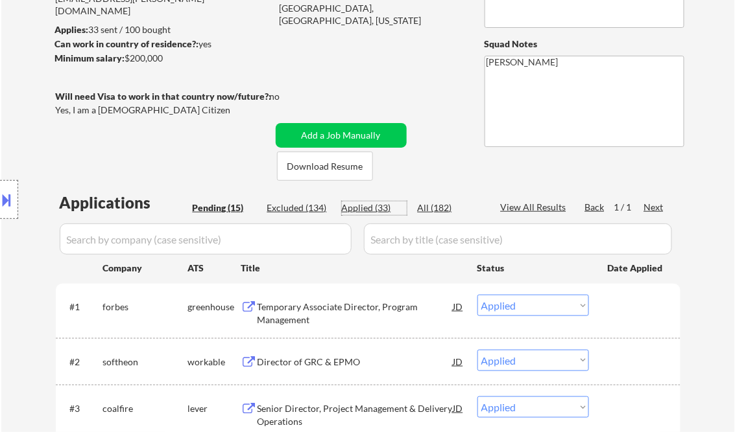
select select ""applied""
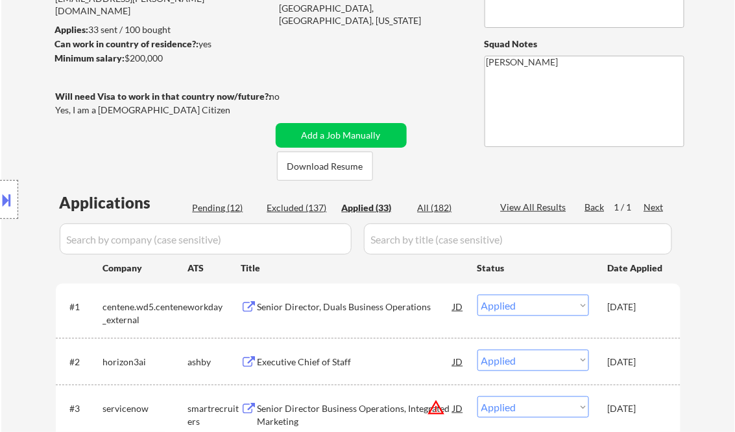
select select ""applied""
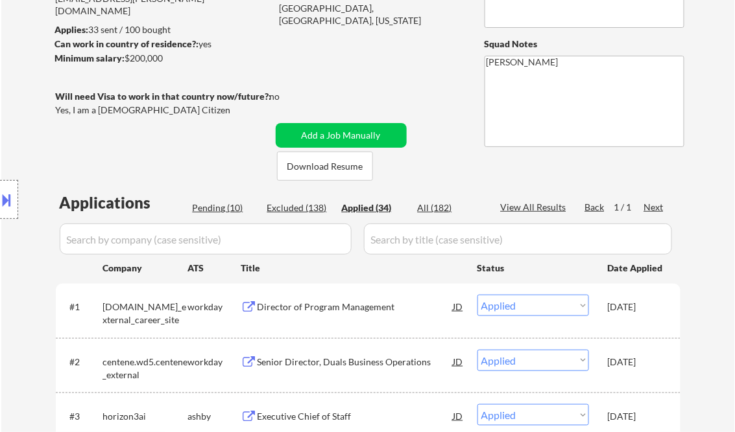
select select ""applied""
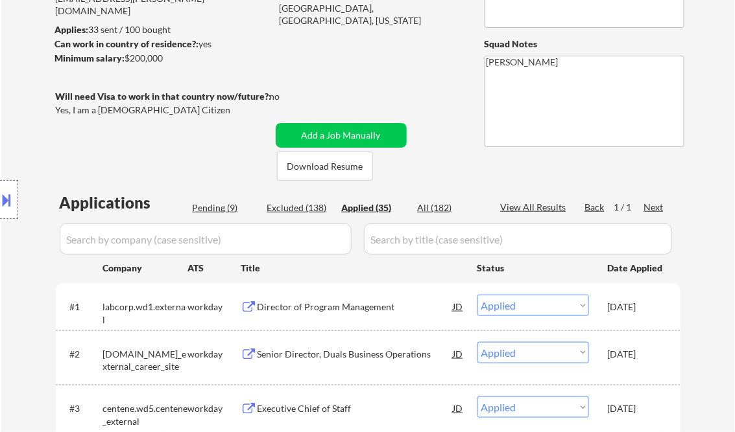
scroll to position [458, 0]
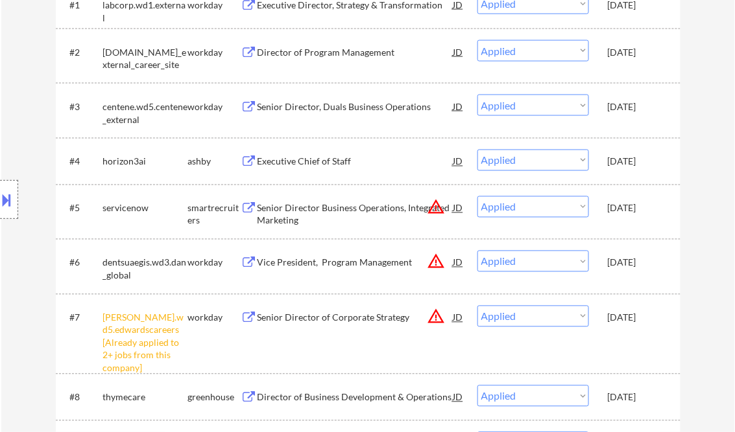
select select ""applied""
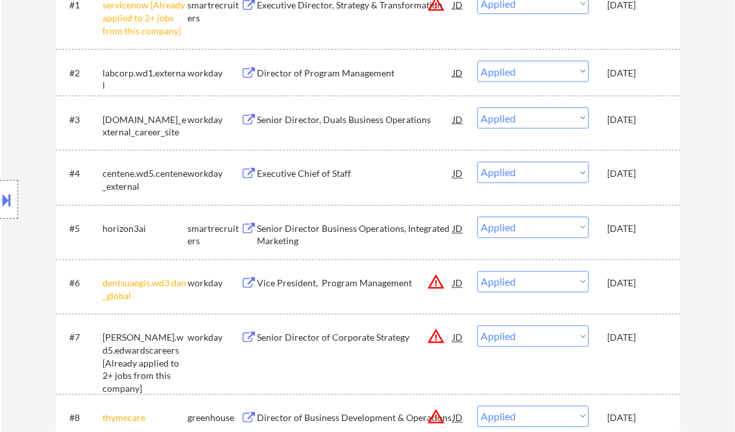
select select ""applied""
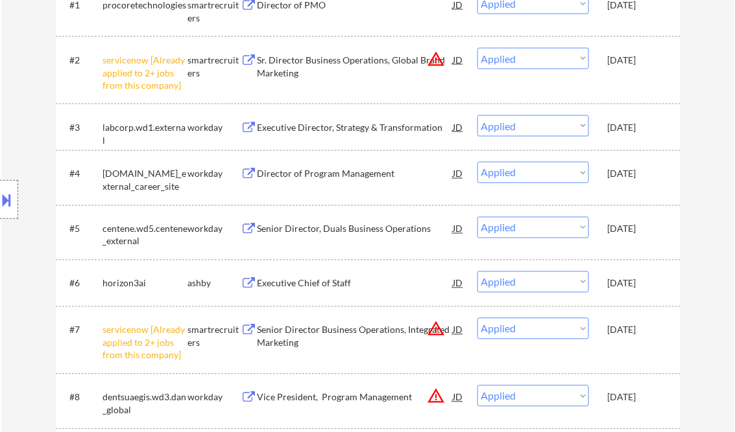
select select ""applied""
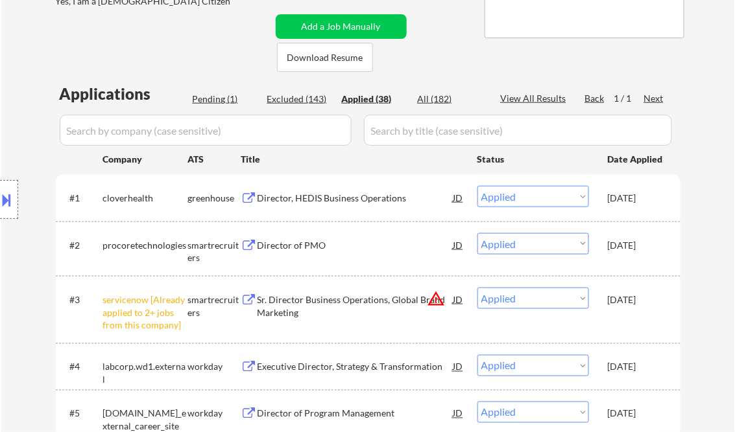
scroll to position [250, 0]
